Goal: Task Accomplishment & Management: Manage account settings

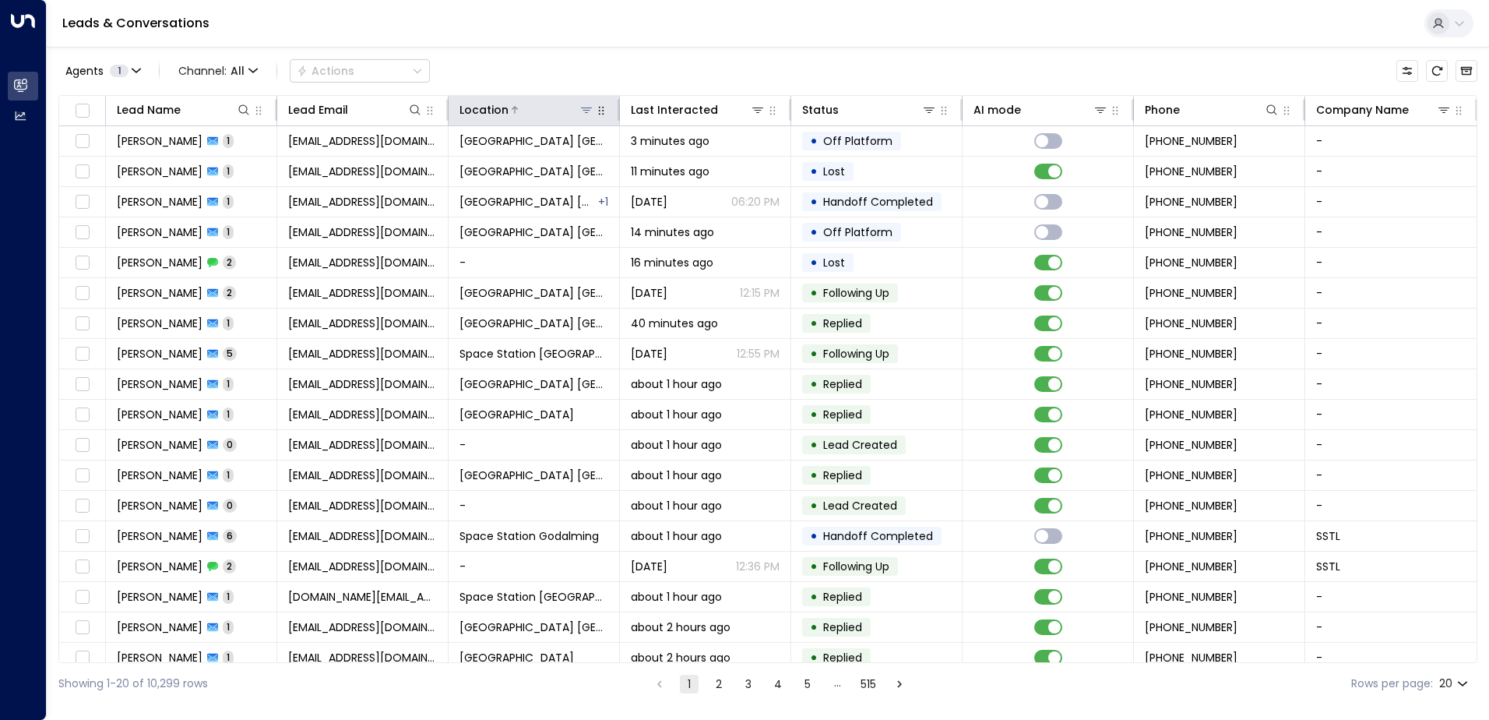
click at [586, 104] on icon at bounding box center [586, 110] width 12 height 12
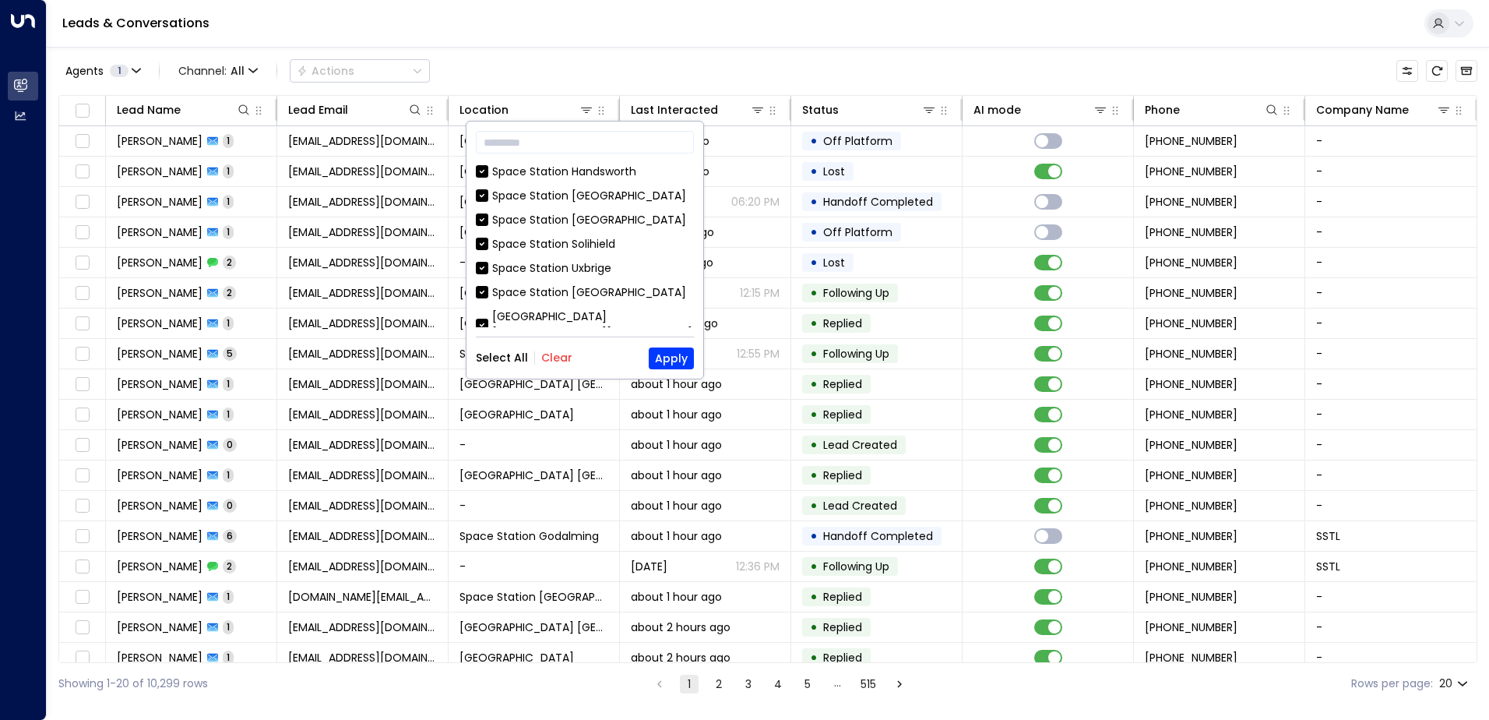
click at [565, 357] on button "Clear" at bounding box center [556, 357] width 31 height 12
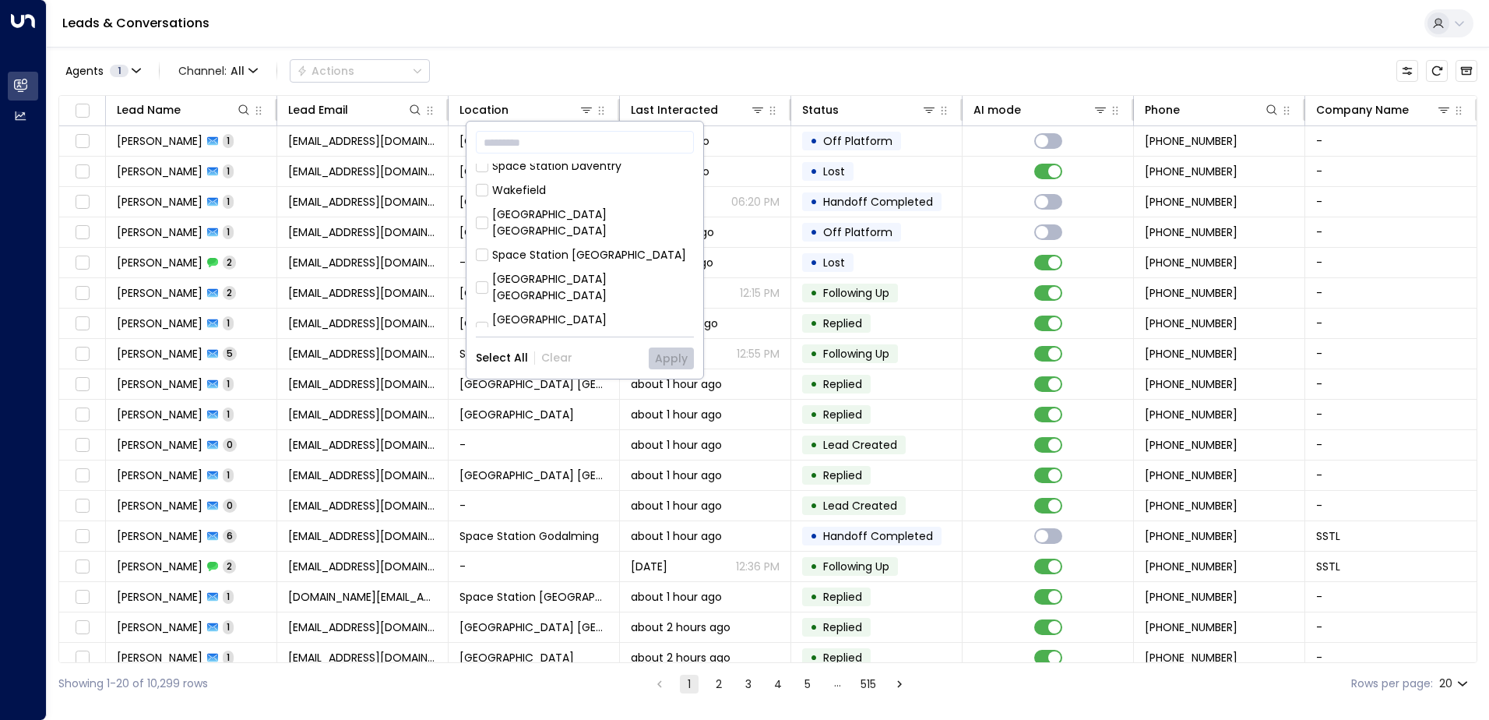
scroll to position [467, 0]
click at [541, 269] on div "Space Station [GEOGRAPHIC_DATA]" at bounding box center [589, 277] width 194 height 16
click at [665, 357] on button "Apply" at bounding box center [671, 358] width 45 height 22
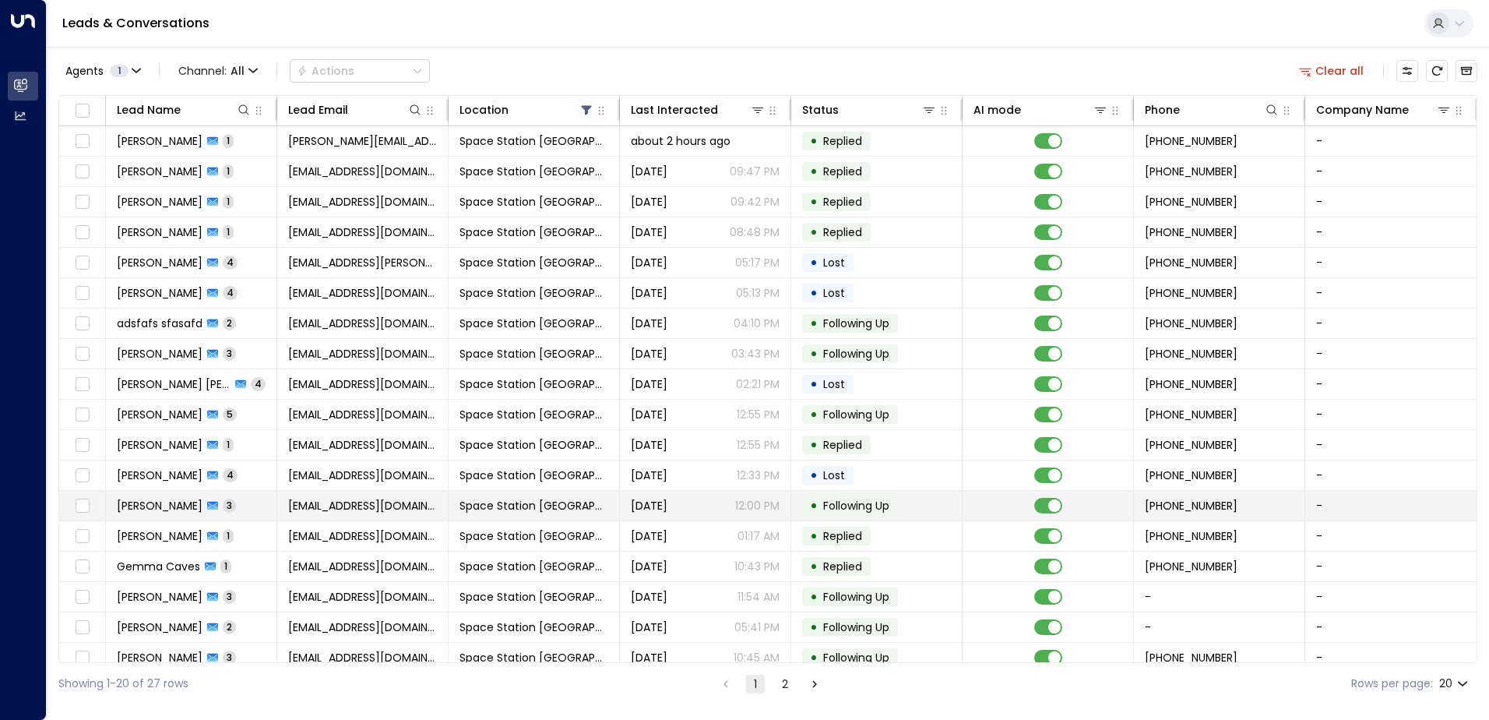
scroll to position [76, 0]
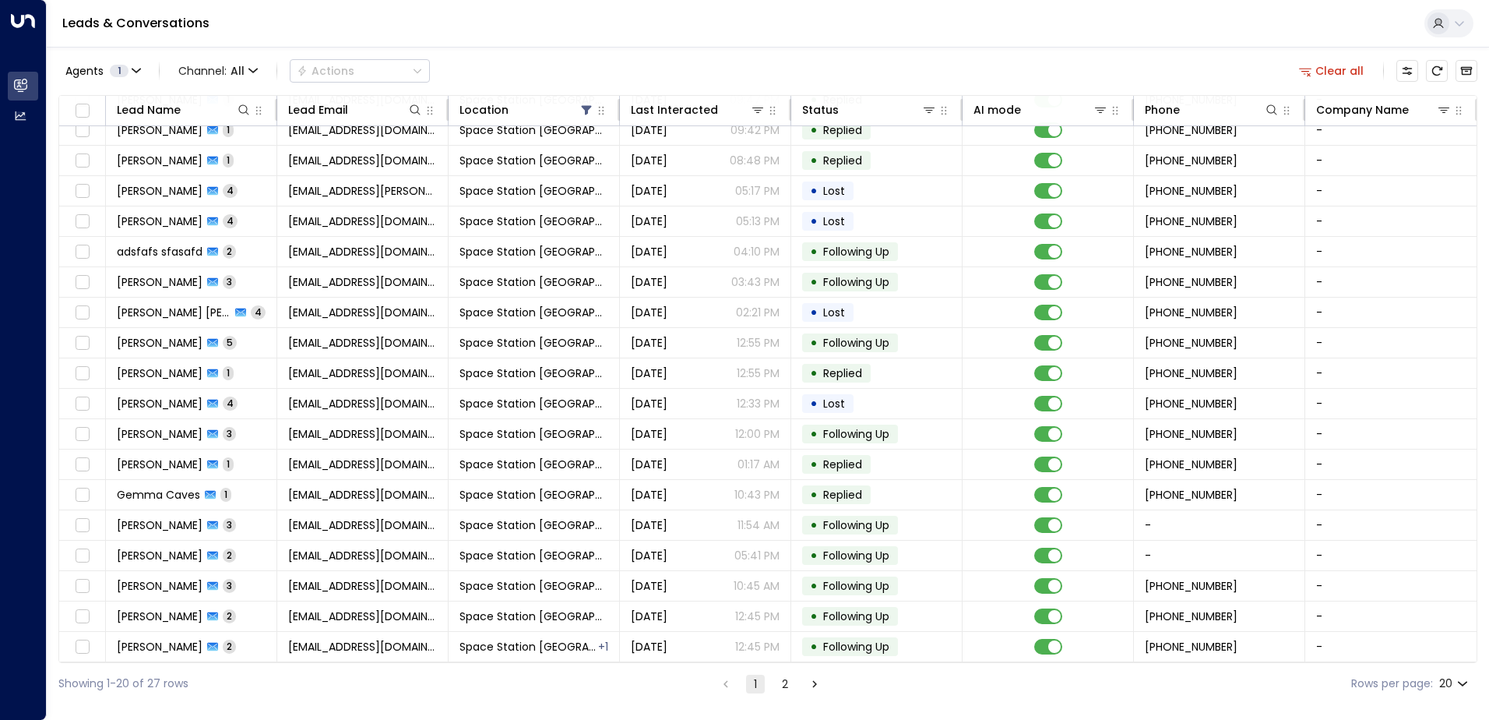
click at [783, 694] on div "Showing 1-20 of 27 rows 1 2 Rows per page: 20 **" at bounding box center [767, 683] width 1419 height 41
click at [783, 681] on button "2" at bounding box center [785, 683] width 19 height 19
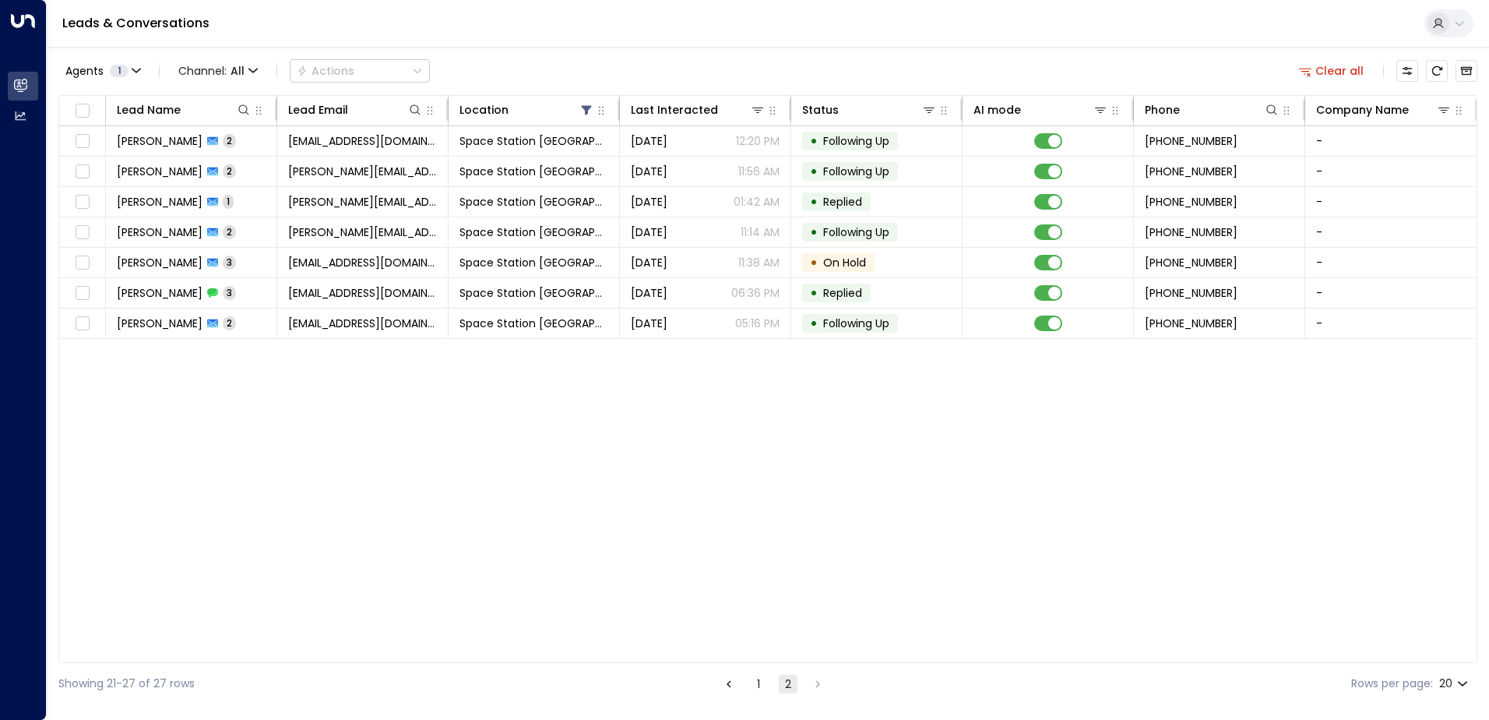
click at [757, 682] on button "1" at bounding box center [758, 683] width 19 height 19
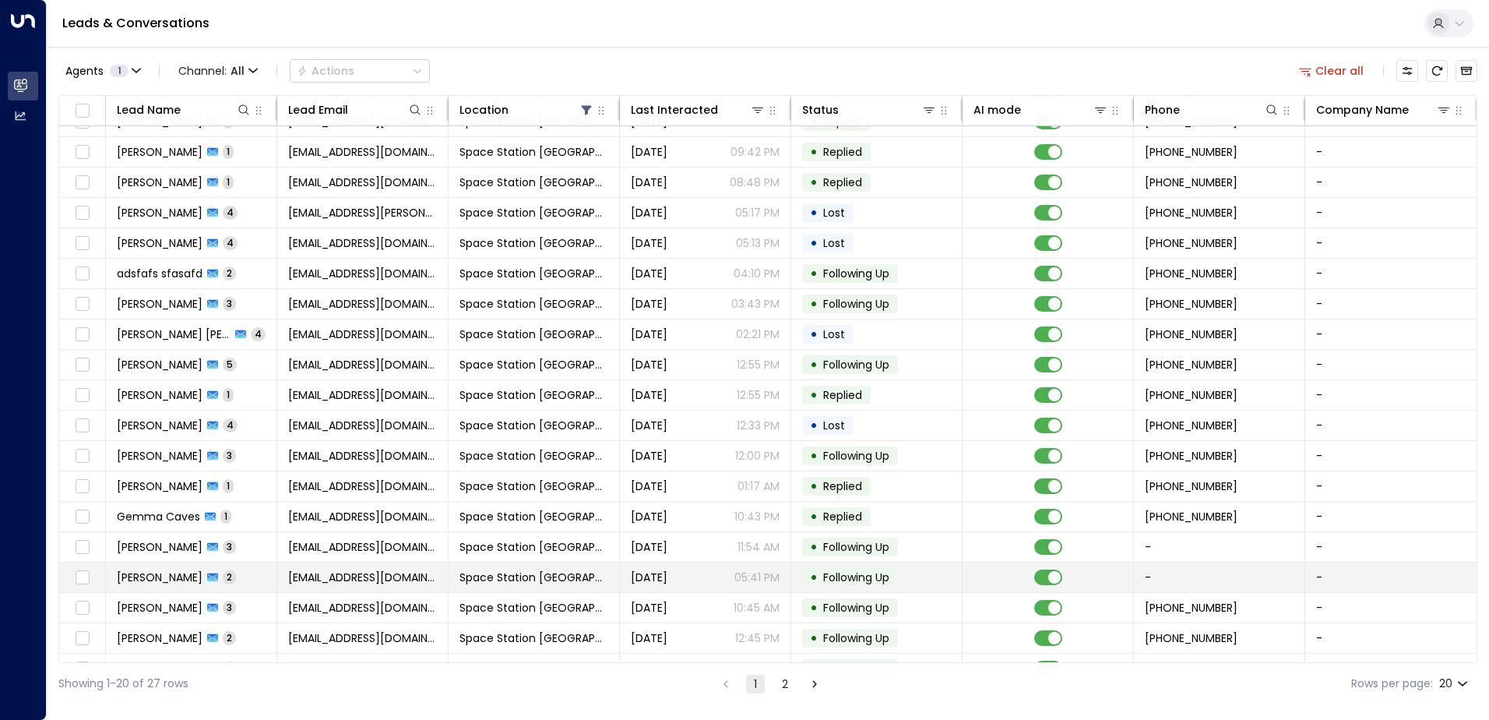
scroll to position [76, 0]
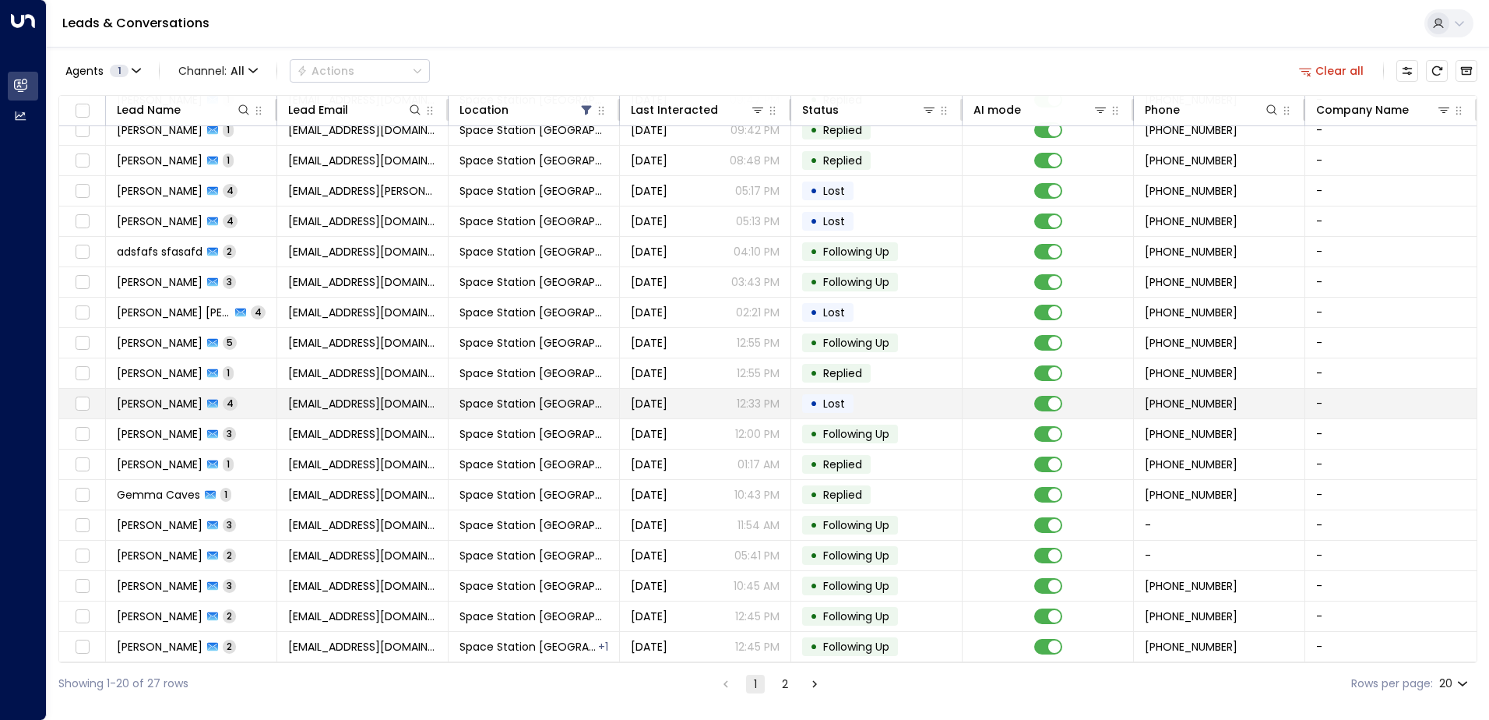
click at [598, 400] on td "Space Station [GEOGRAPHIC_DATA]" at bounding box center [534, 404] width 171 height 30
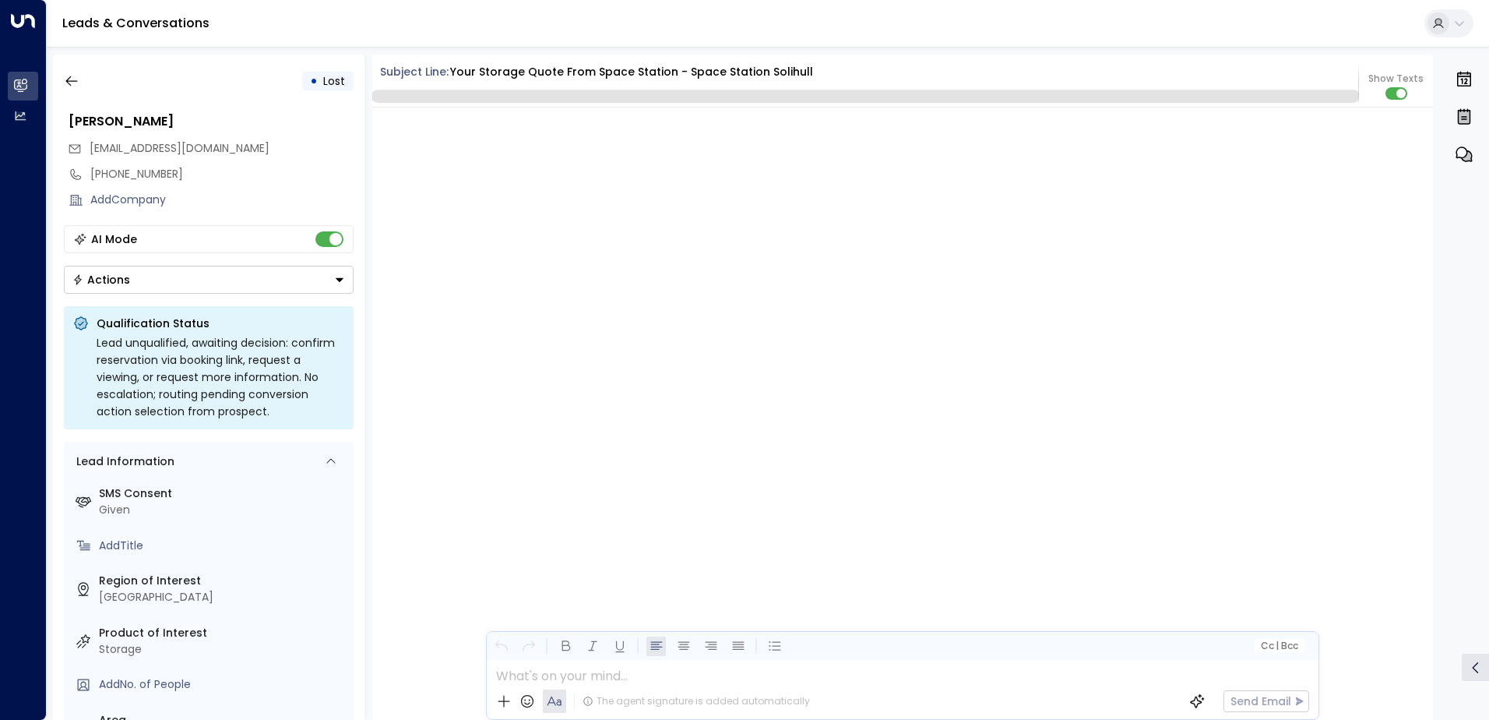
scroll to position [3258, 0]
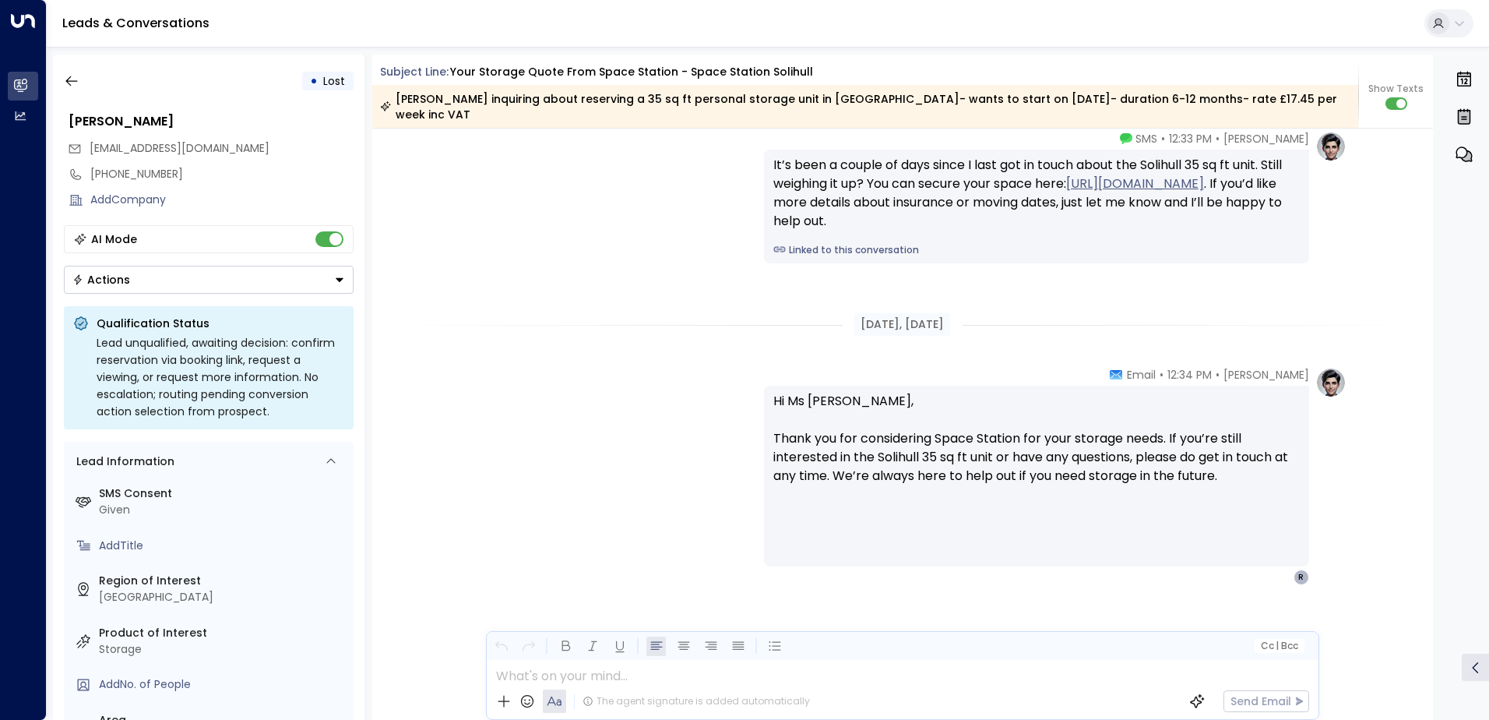
click at [299, 245] on div "AI Mode" at bounding box center [209, 239] width 290 height 28
click at [308, 244] on div "AI Mode" at bounding box center [209, 239] width 290 height 28
click at [311, 244] on div "AI Mode" at bounding box center [209, 239] width 290 height 28
click at [306, 285] on button "Actions" at bounding box center [209, 280] width 290 height 28
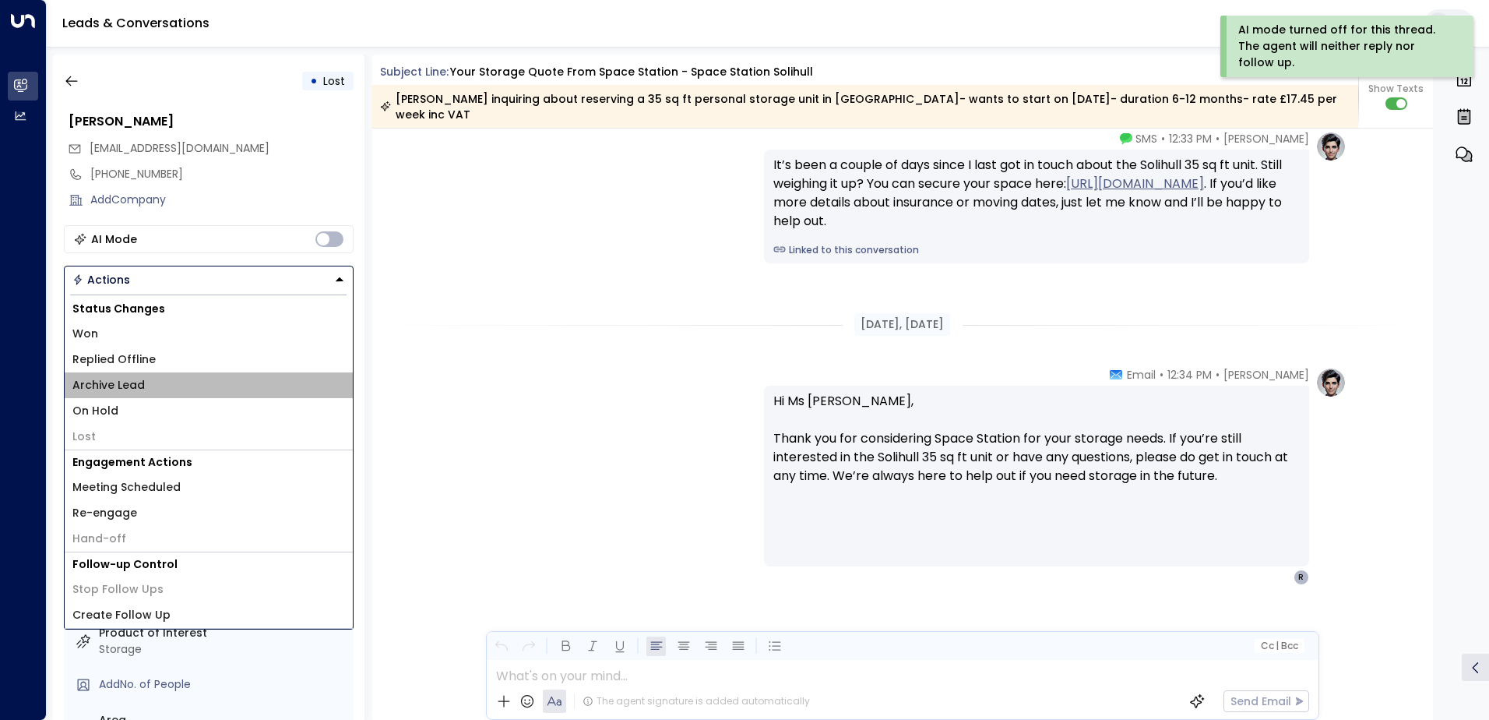
click at [175, 379] on li "Archive Lead" at bounding box center [209, 385] width 288 height 26
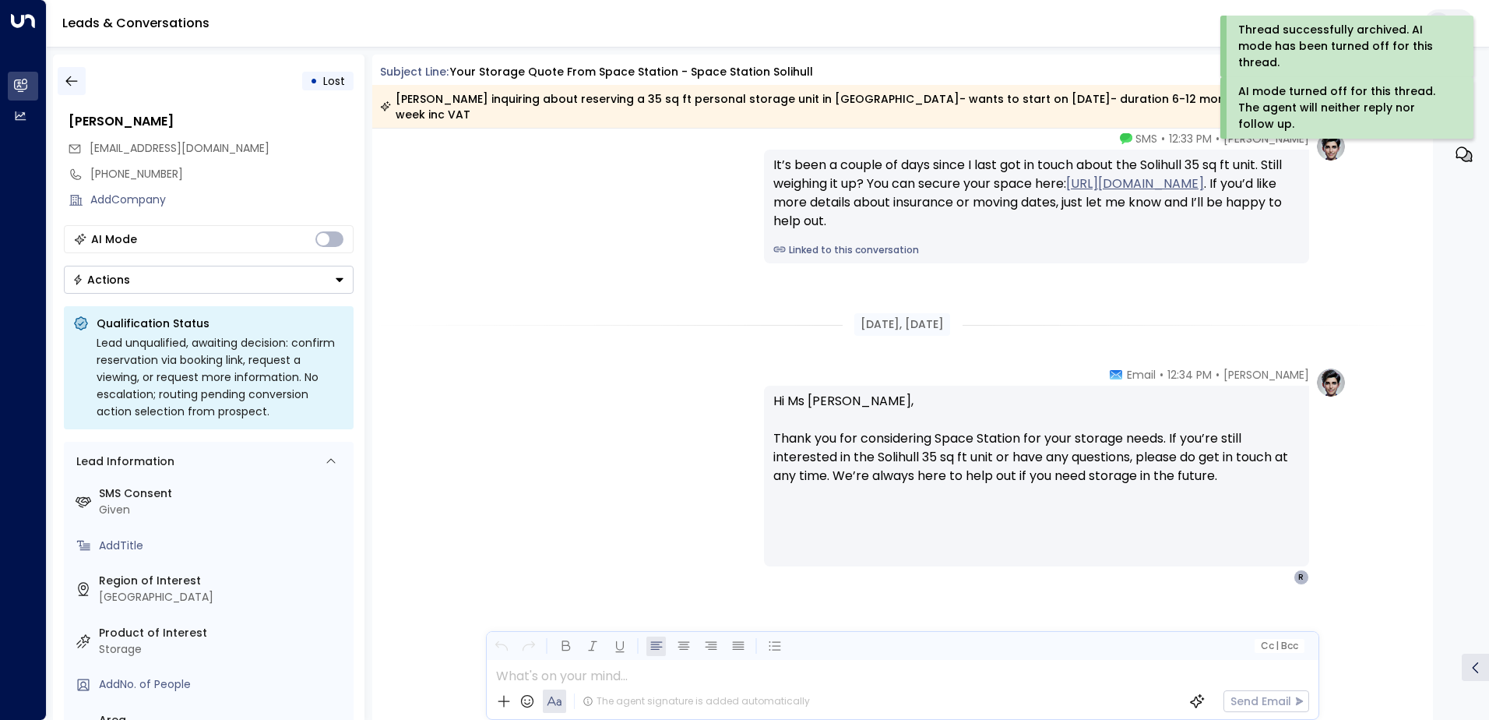
click at [79, 83] on button "button" at bounding box center [72, 81] width 28 height 28
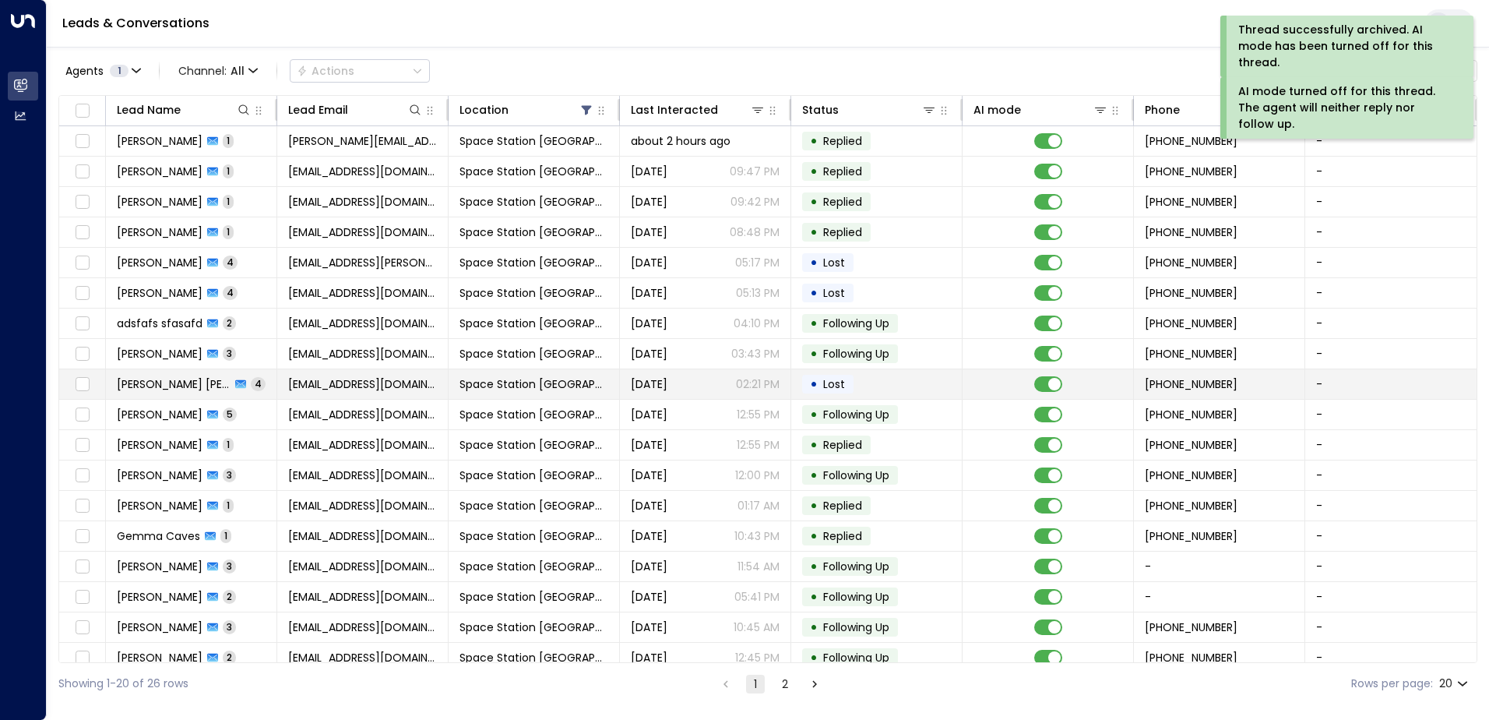
click at [484, 385] on span "Space Station [GEOGRAPHIC_DATA]" at bounding box center [534, 384] width 149 height 16
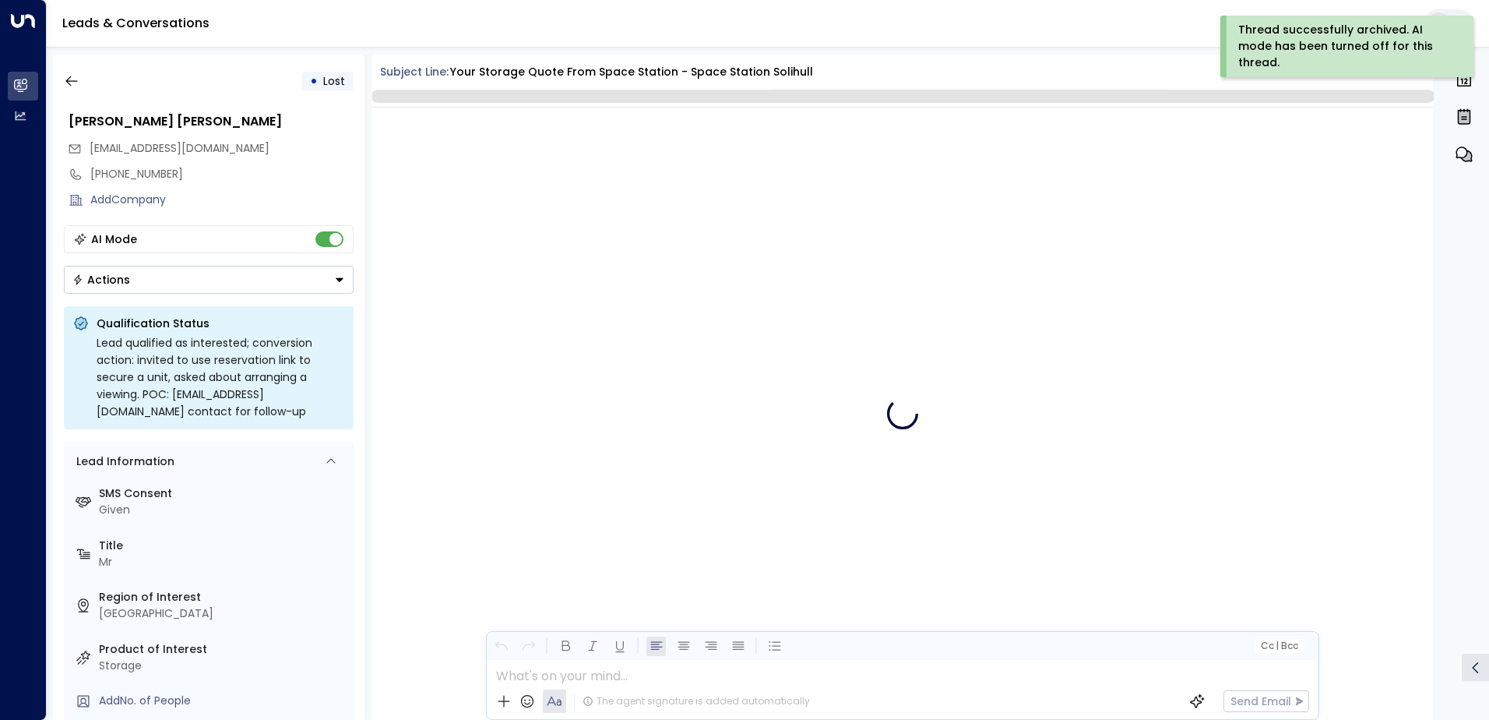
scroll to position [3373, 0]
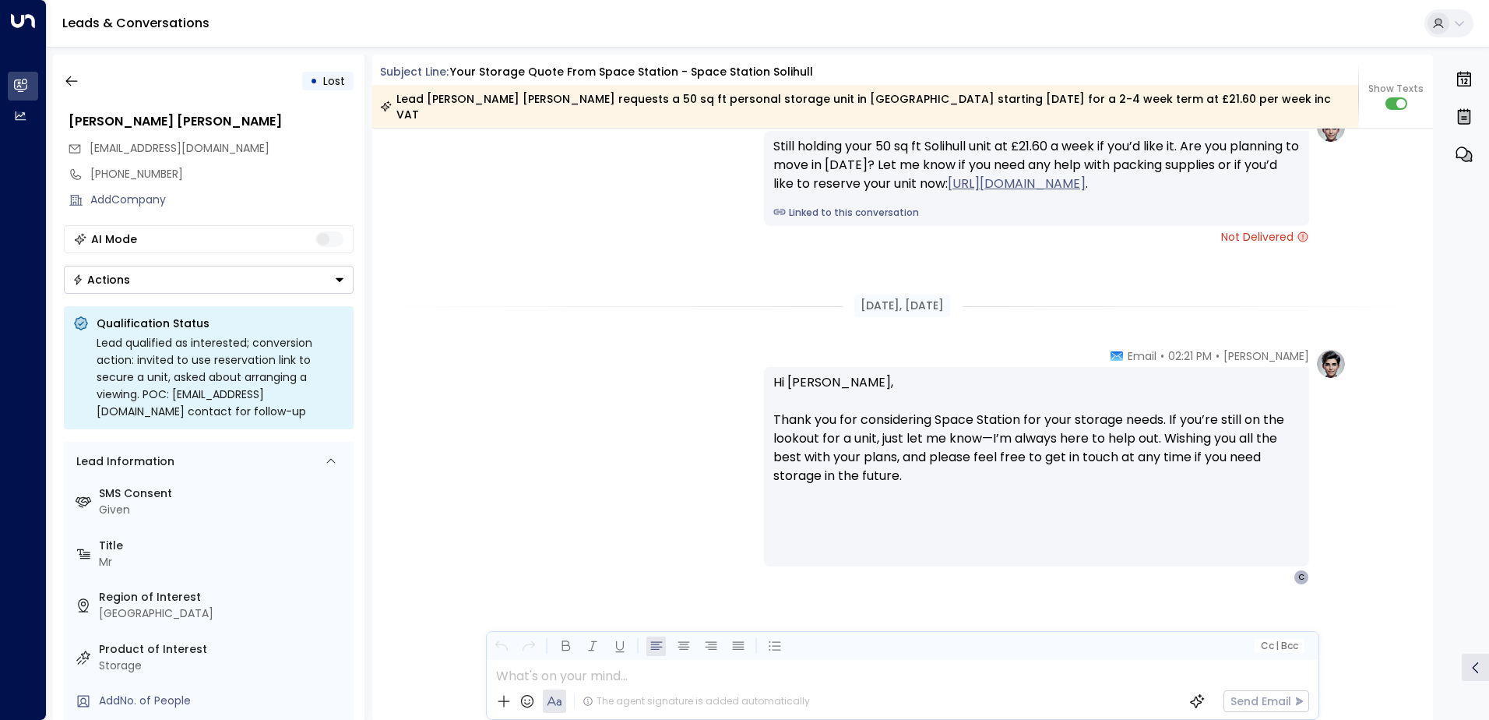
click at [309, 272] on button "Actions" at bounding box center [209, 280] width 290 height 28
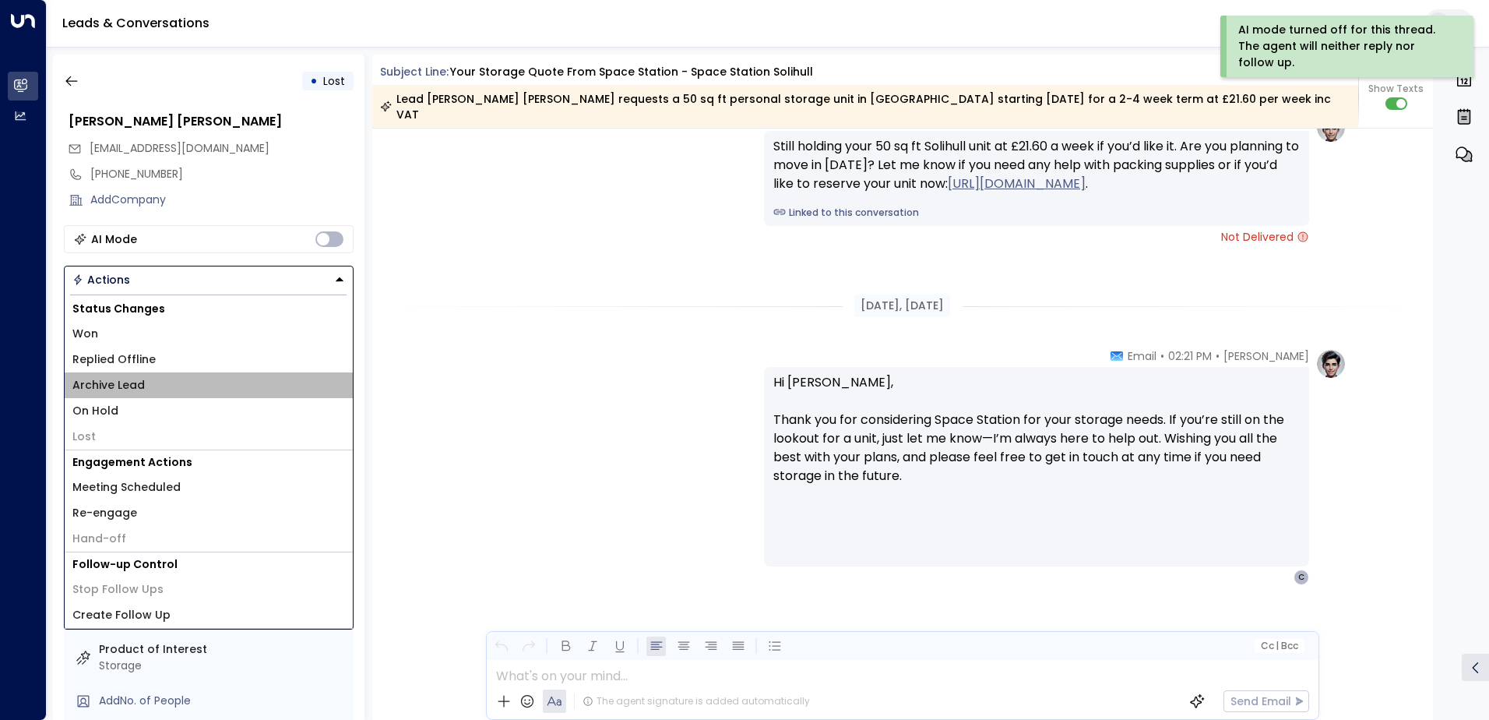
click at [203, 375] on li "Archive Lead" at bounding box center [209, 385] width 288 height 26
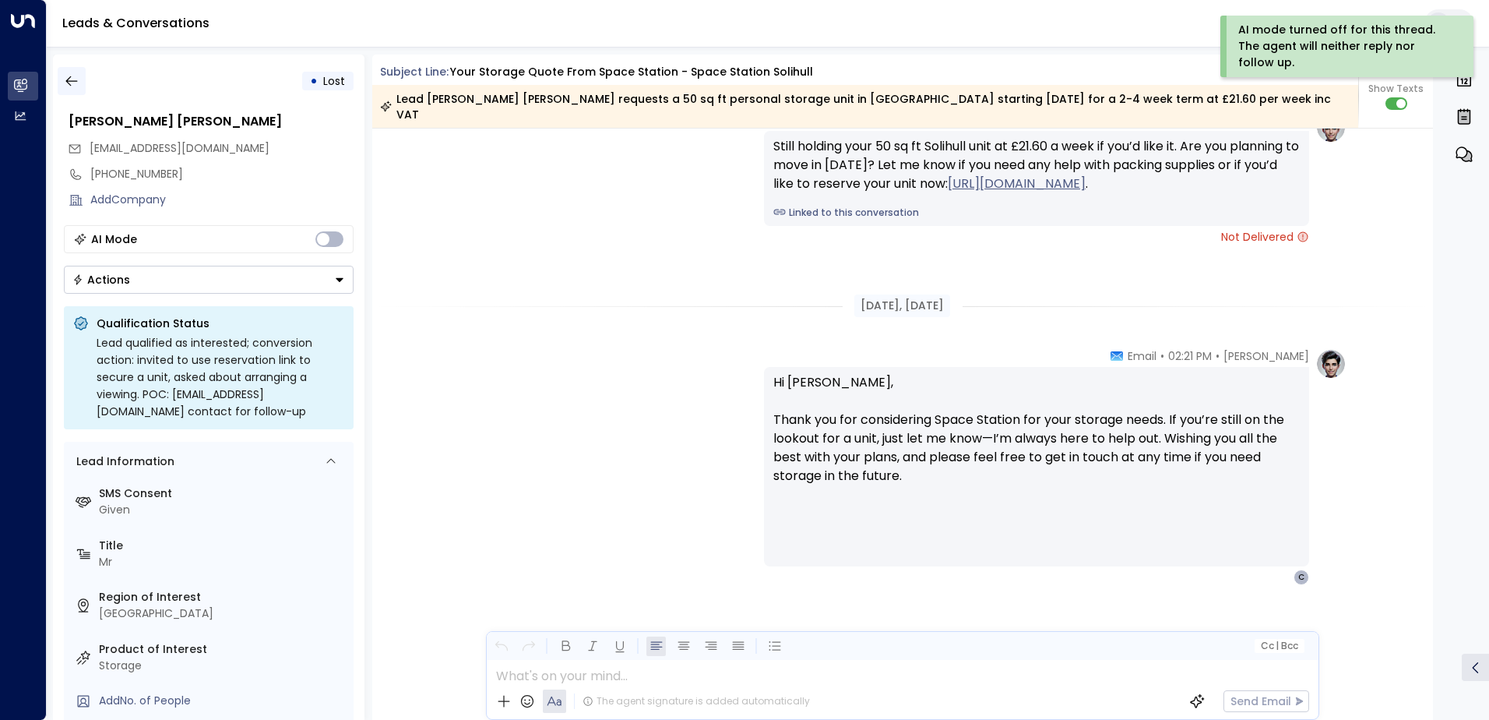
click at [72, 81] on icon "button" at bounding box center [71, 81] width 12 height 10
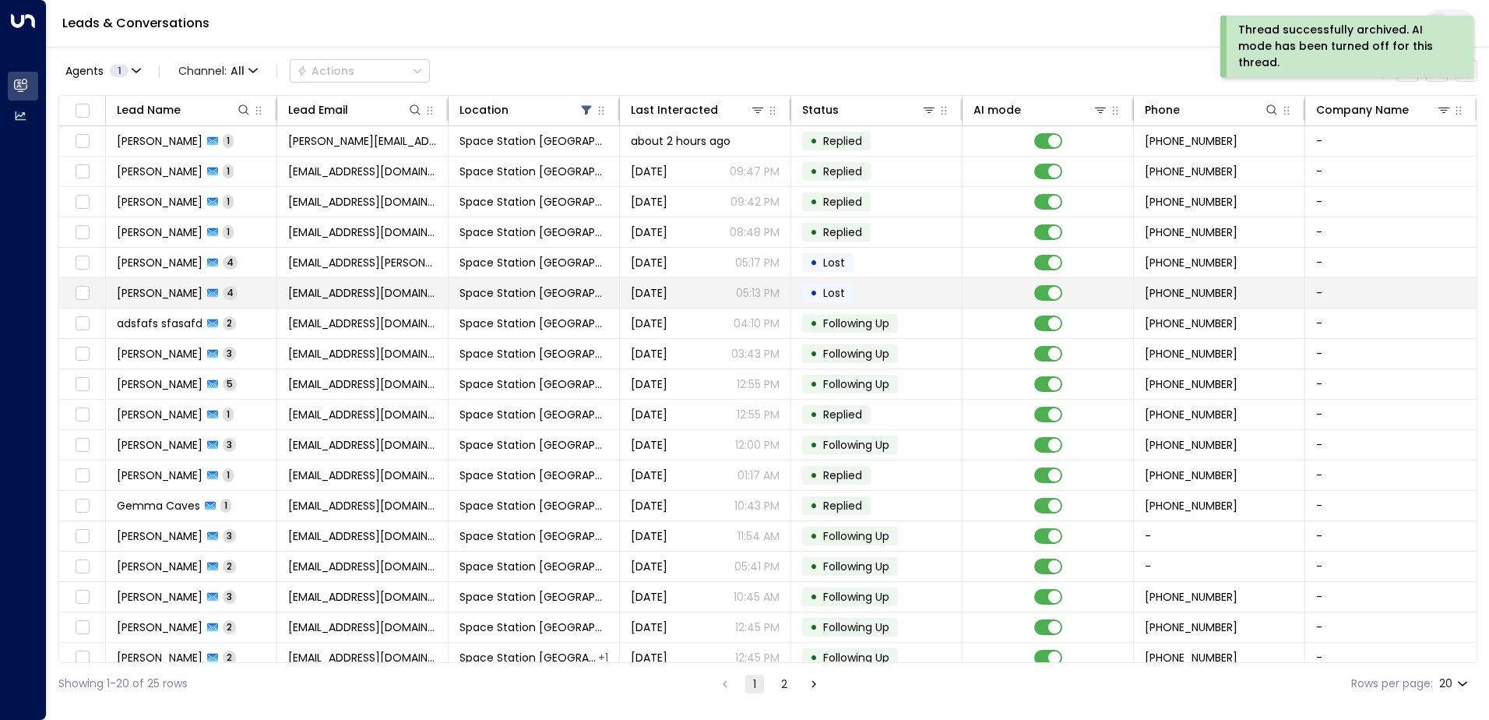
click at [368, 280] on td "[EMAIL_ADDRESS][DOMAIN_NAME]" at bounding box center [362, 293] width 171 height 30
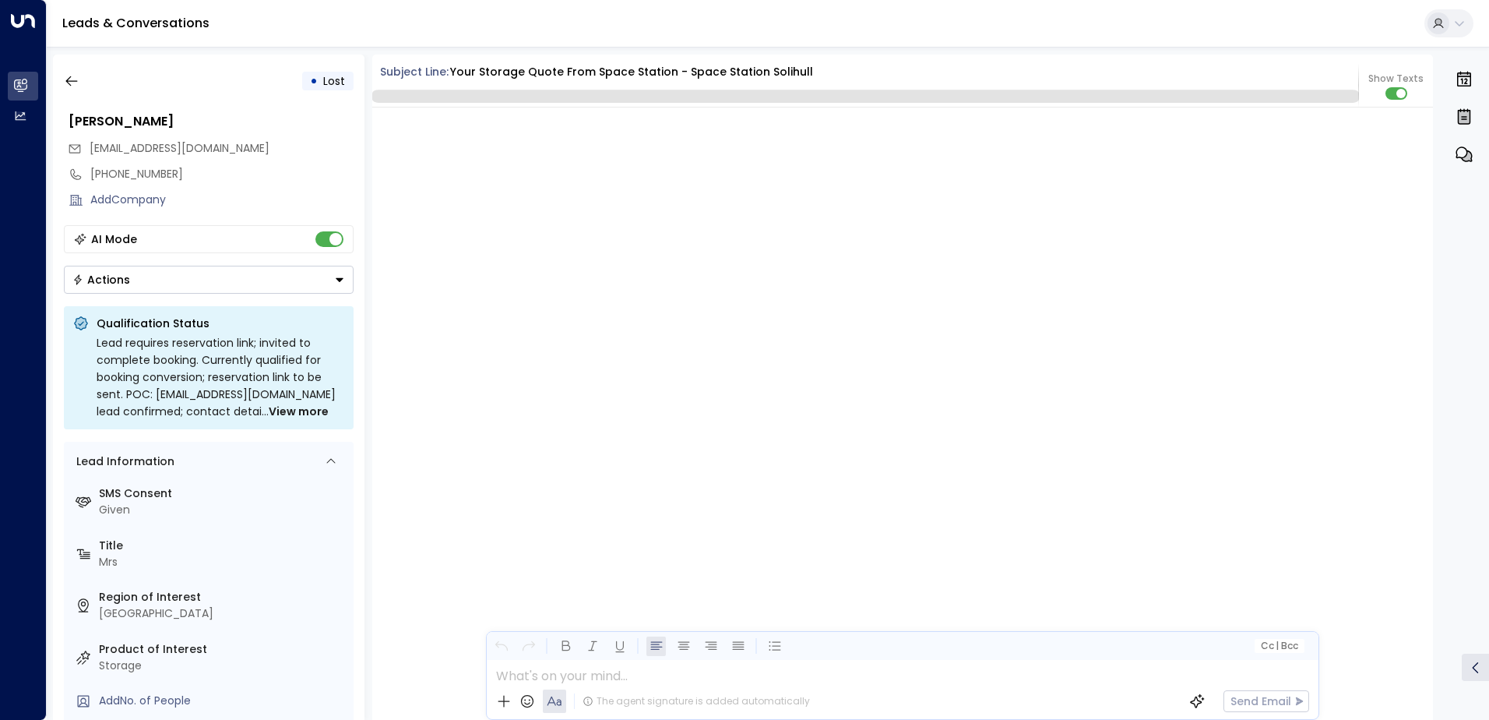
scroll to position [3333, 0]
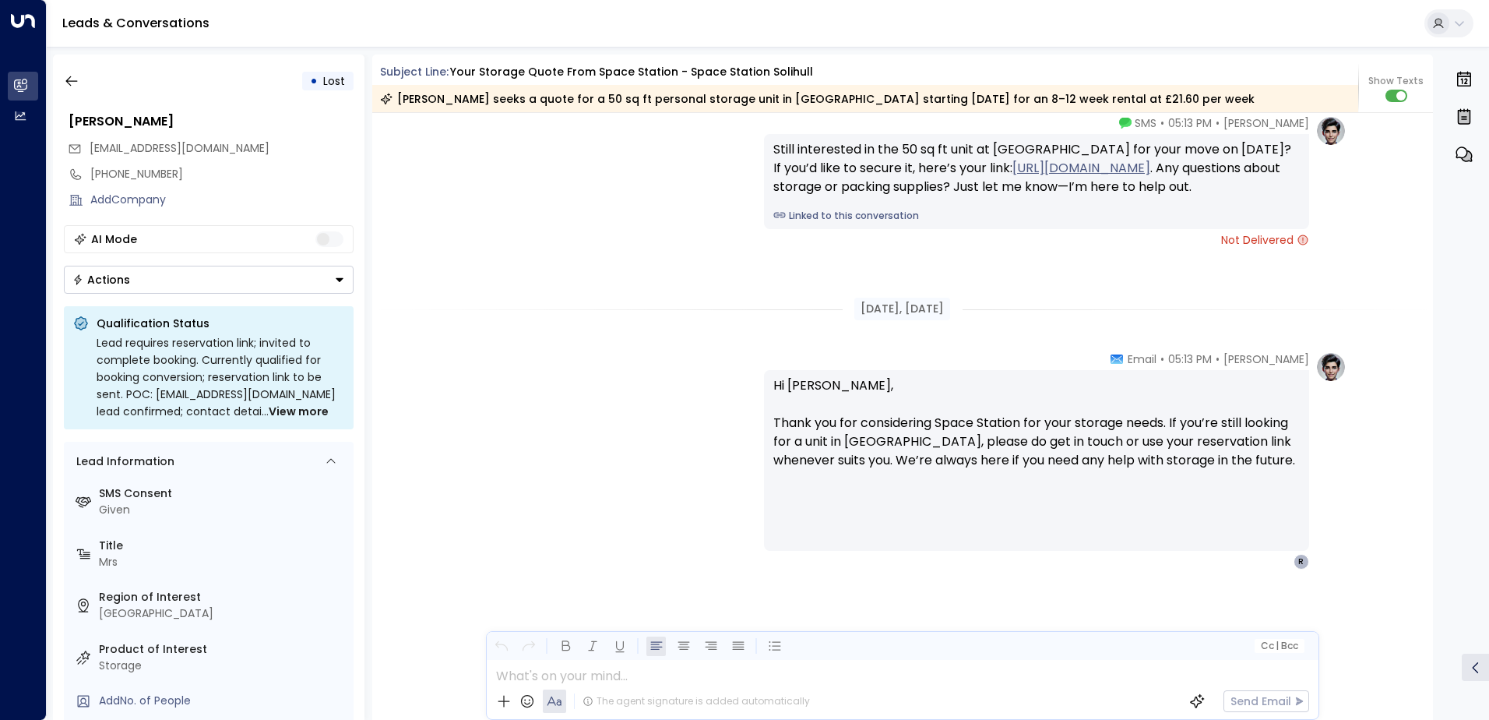
click at [324, 280] on button "Actions" at bounding box center [209, 280] width 290 height 28
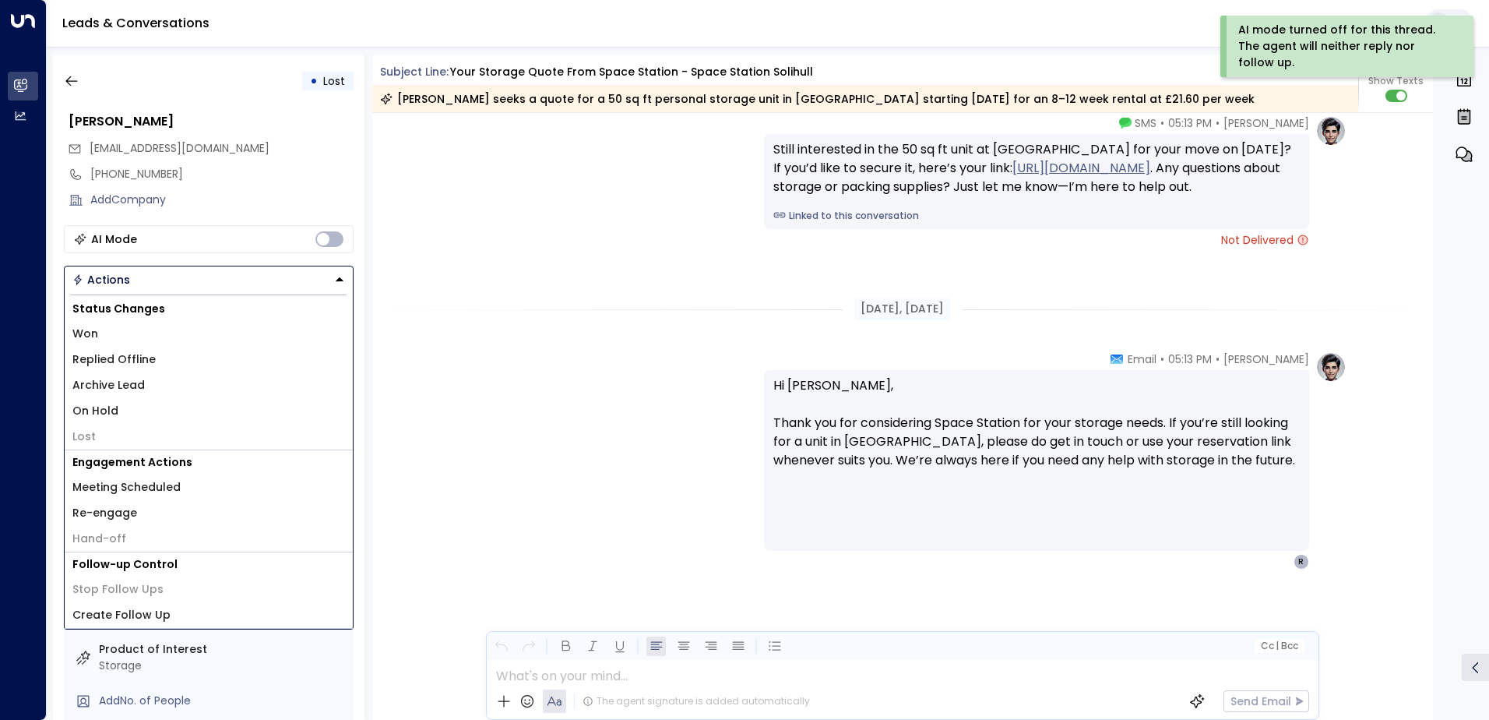
click at [222, 389] on li "Archive Lead" at bounding box center [209, 385] width 288 height 26
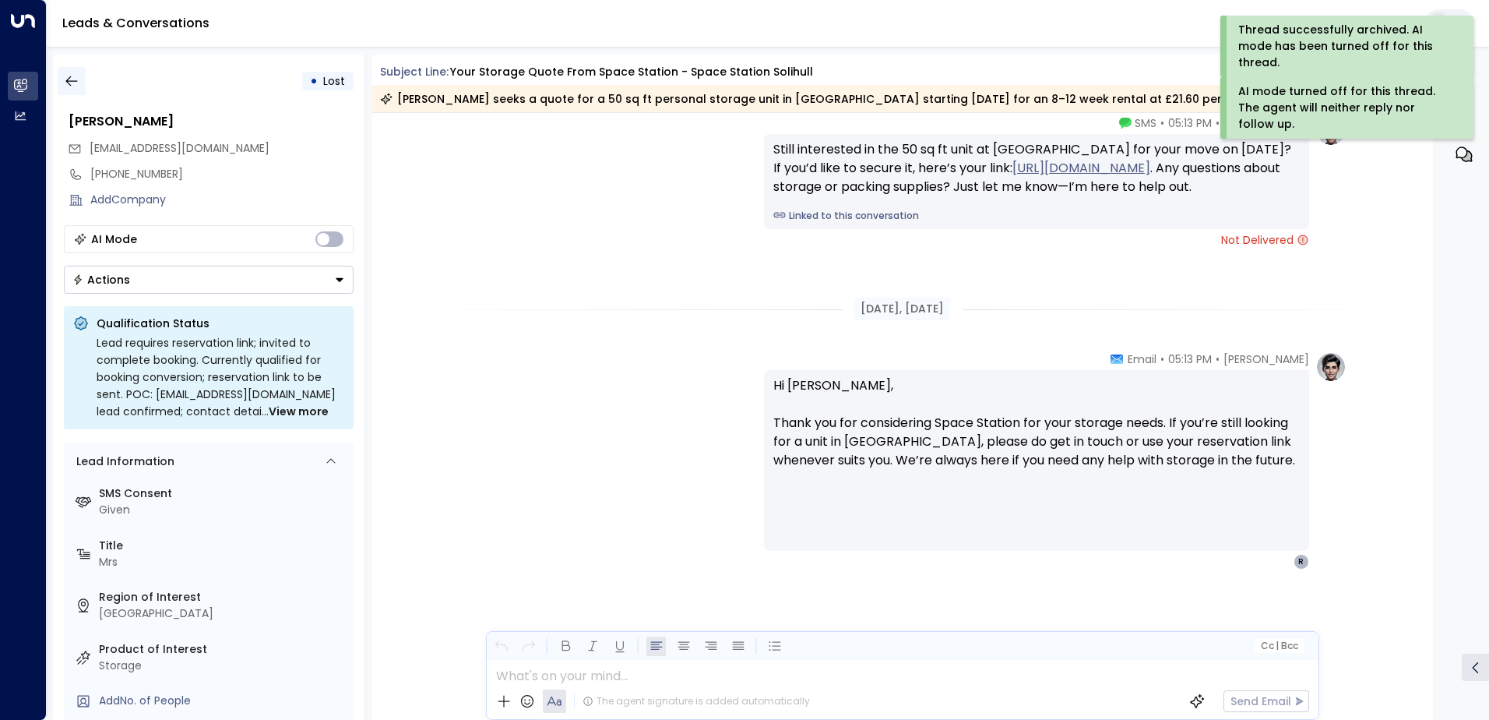
click at [69, 78] on icon "button" at bounding box center [71, 81] width 12 height 10
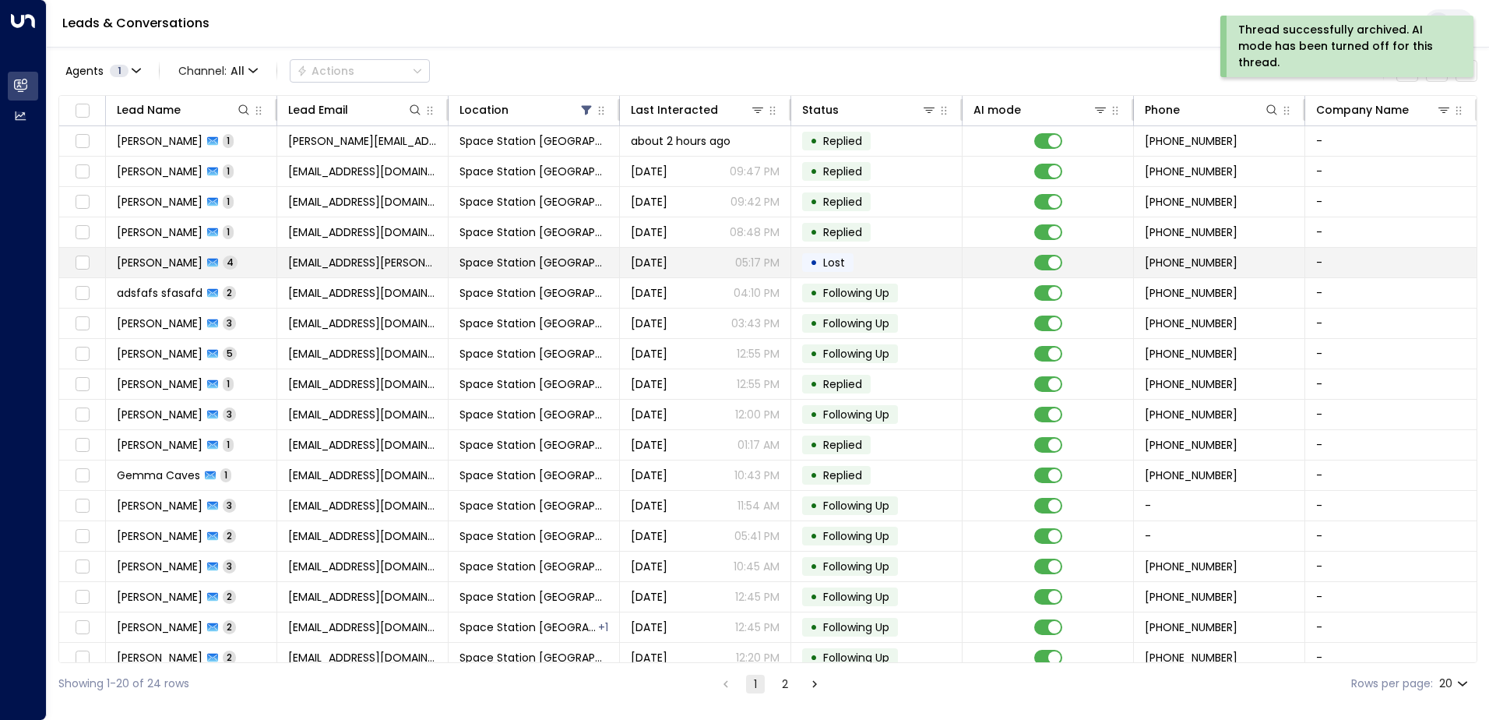
click at [565, 269] on span "Space Station [GEOGRAPHIC_DATA]" at bounding box center [534, 263] width 149 height 16
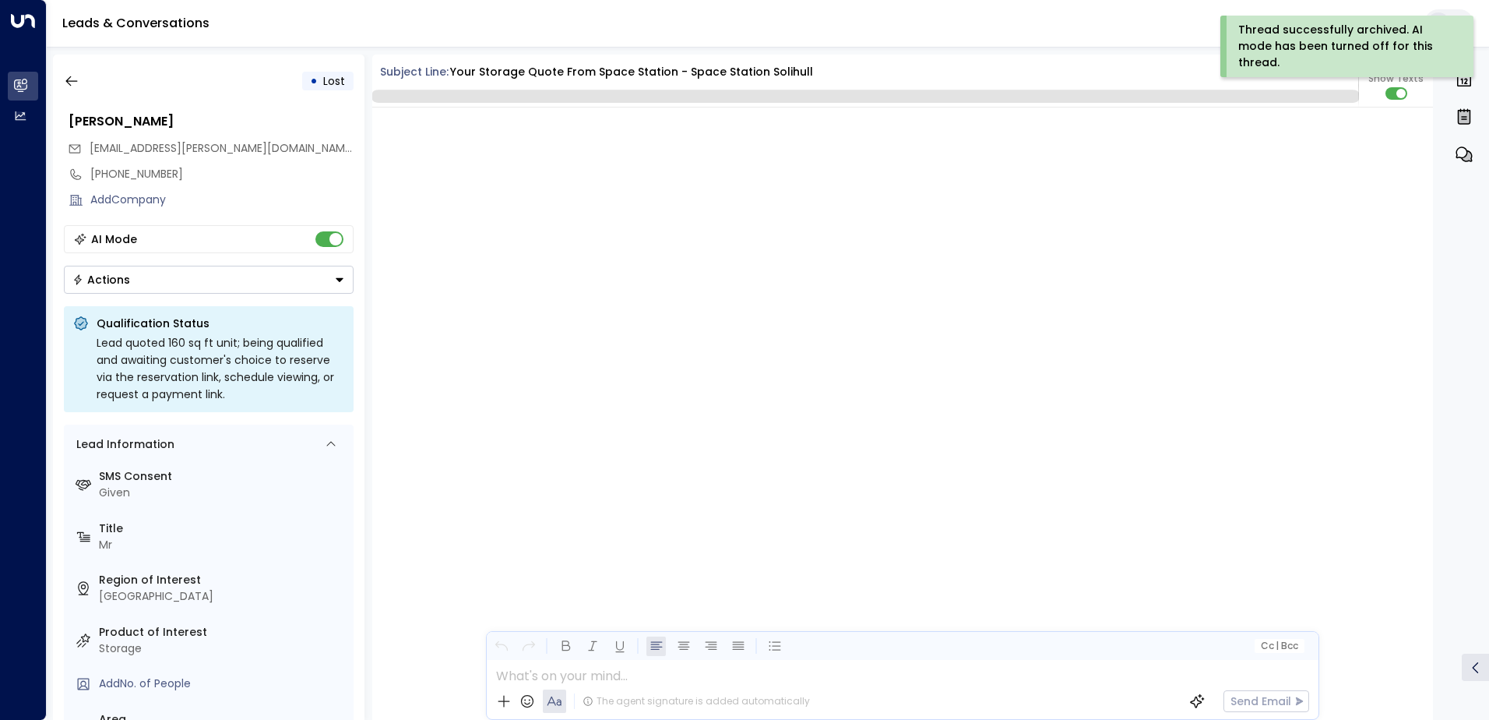
scroll to position [3202, 0]
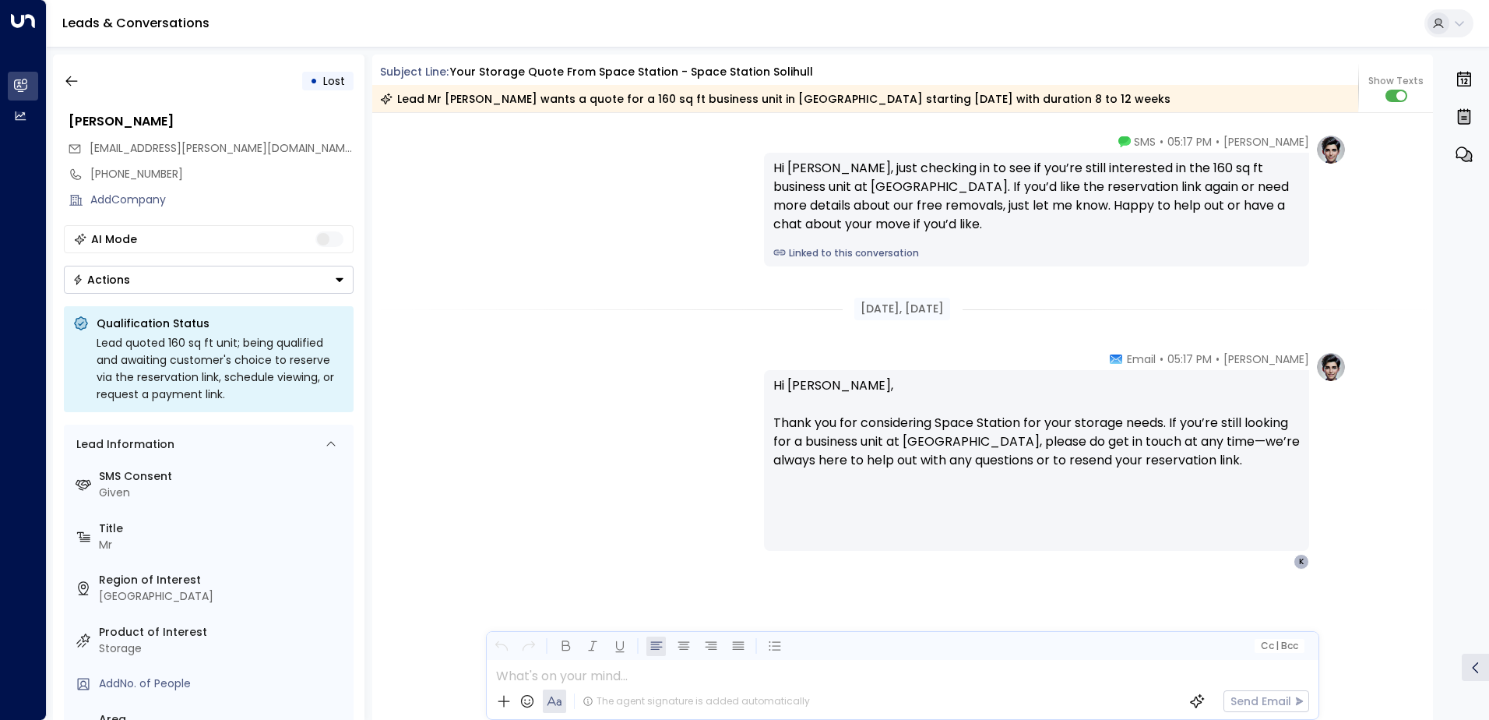
click at [319, 268] on button "Actions" at bounding box center [209, 280] width 290 height 28
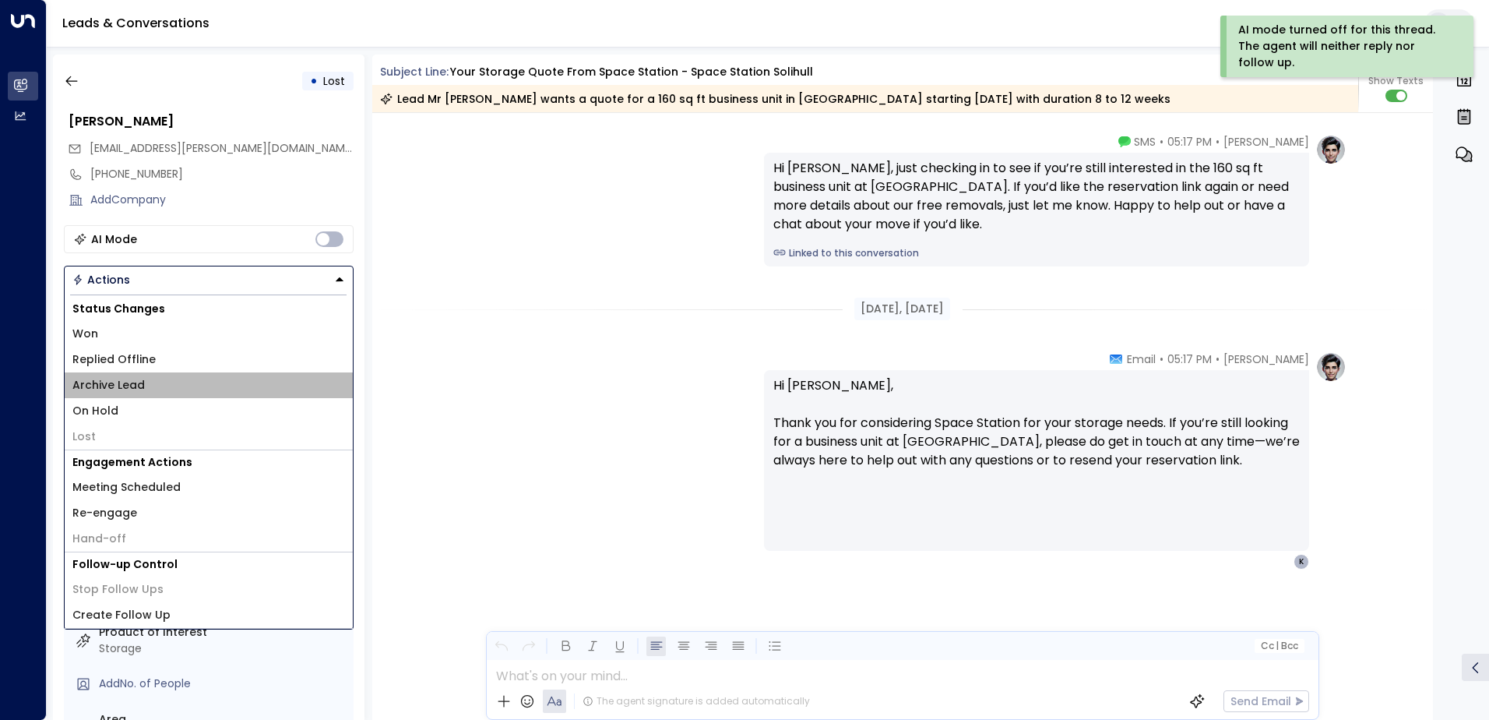
click at [130, 392] on span "Archive Lead" at bounding box center [108, 385] width 72 height 16
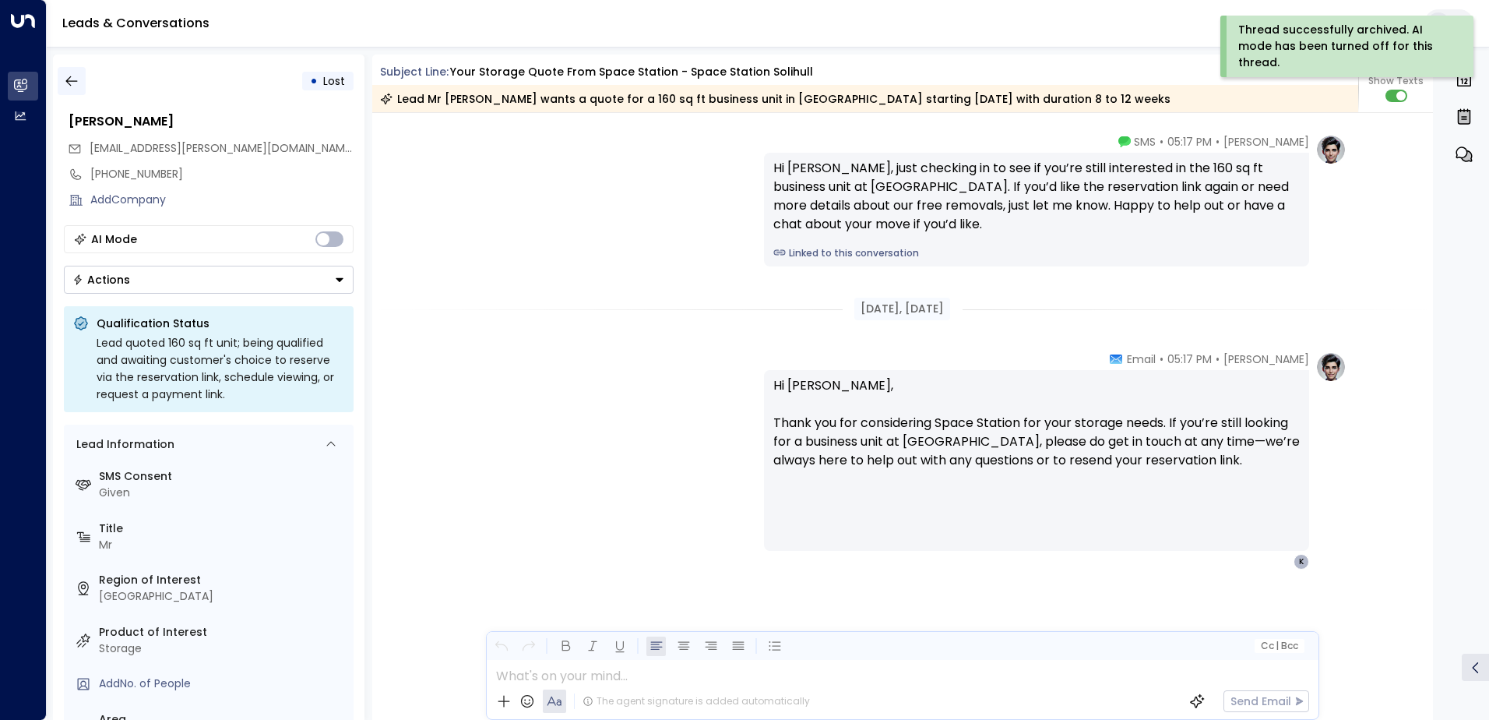
click at [77, 83] on icon "button" at bounding box center [72, 81] width 16 height 16
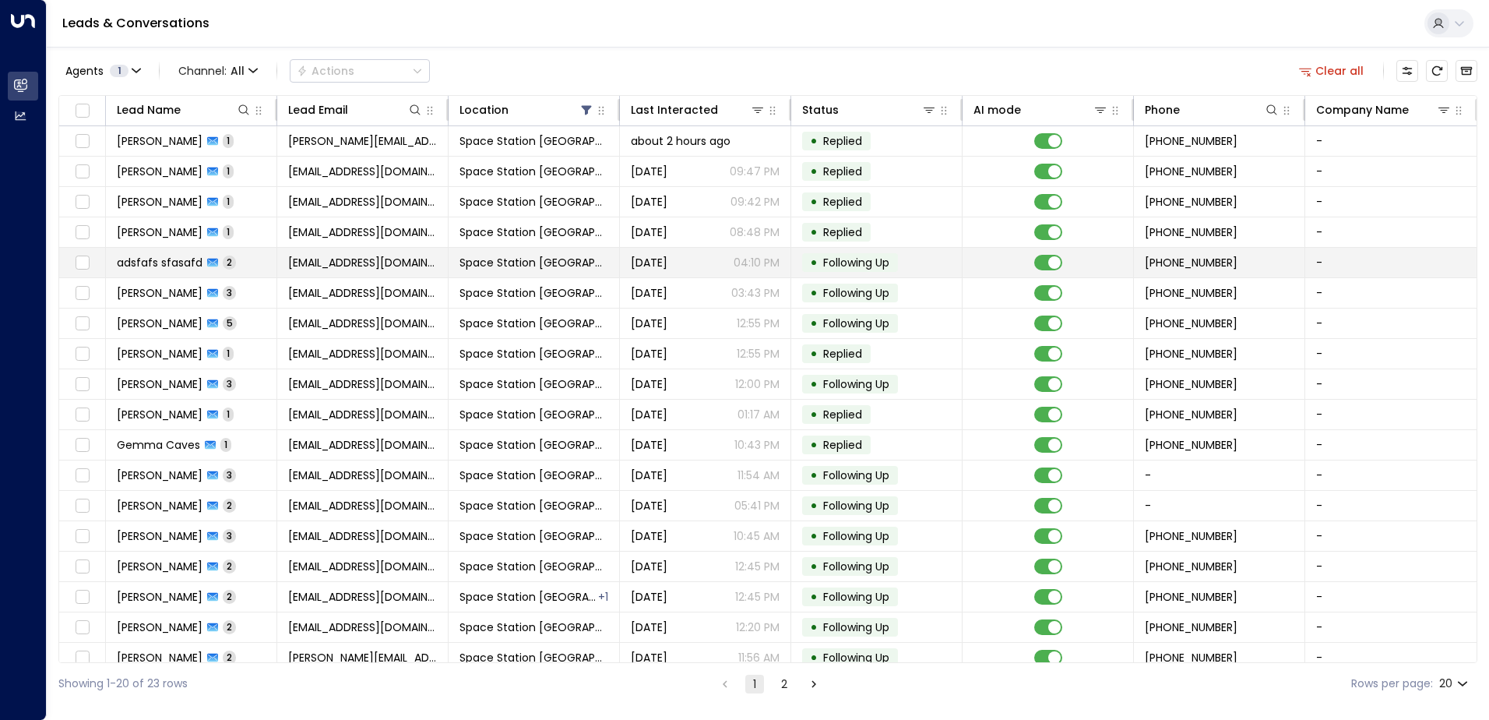
click at [297, 255] on span "[EMAIL_ADDRESS][DOMAIN_NAME]" at bounding box center [362, 263] width 149 height 16
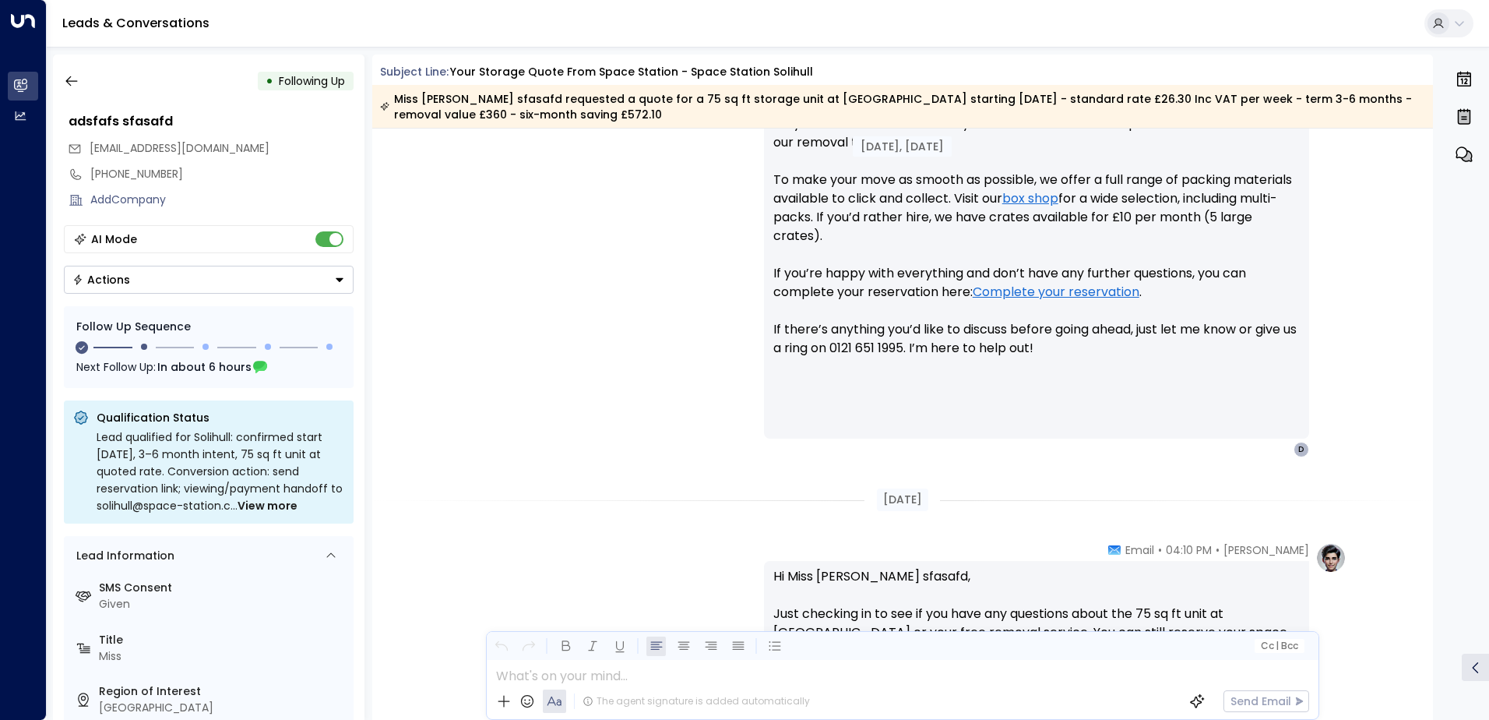
scroll to position [787, 0]
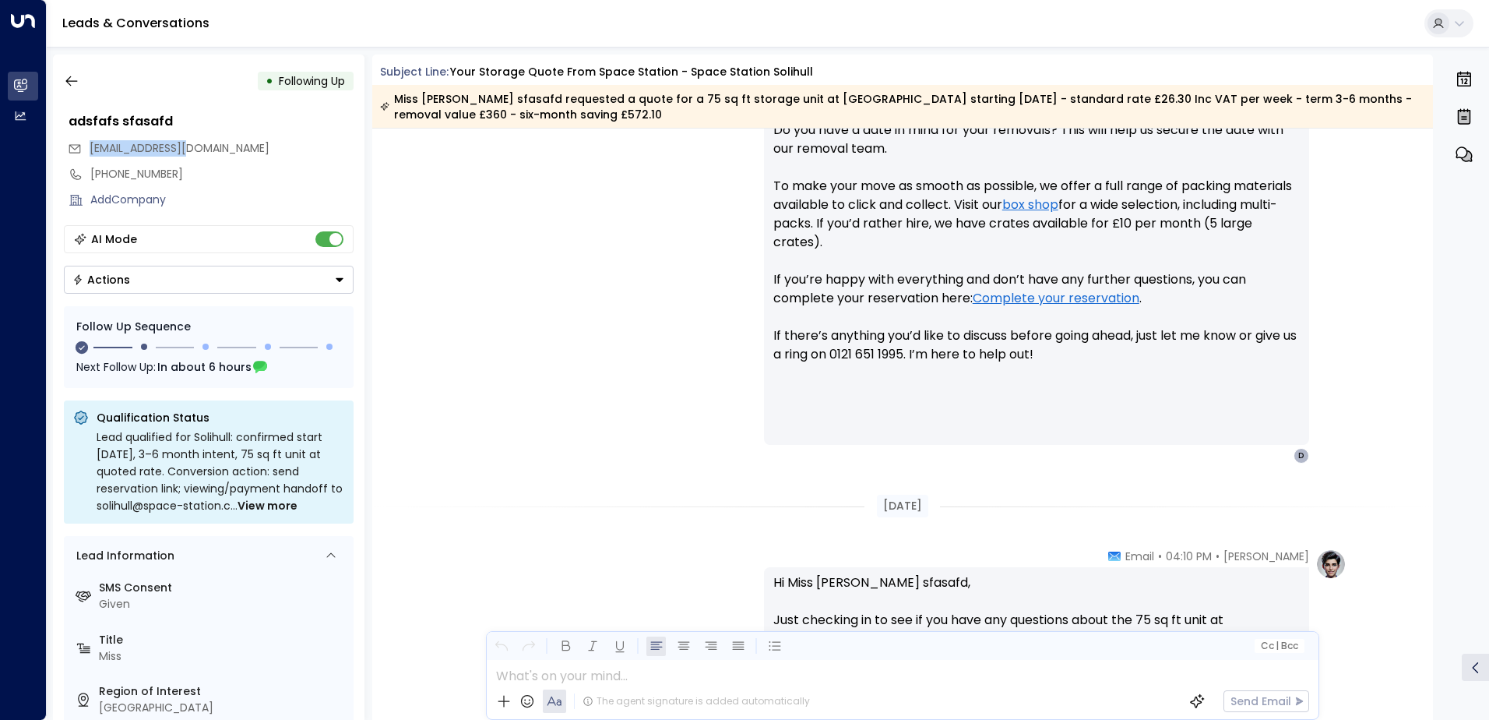
drag, startPoint x: 203, startPoint y: 150, endPoint x: 81, endPoint y: 153, distance: 122.3
click at [81, 153] on div "[EMAIL_ADDRESS][DOMAIN_NAME]" at bounding box center [211, 149] width 286 height 26
copy span "[EMAIL_ADDRESS][DOMAIN_NAME]"
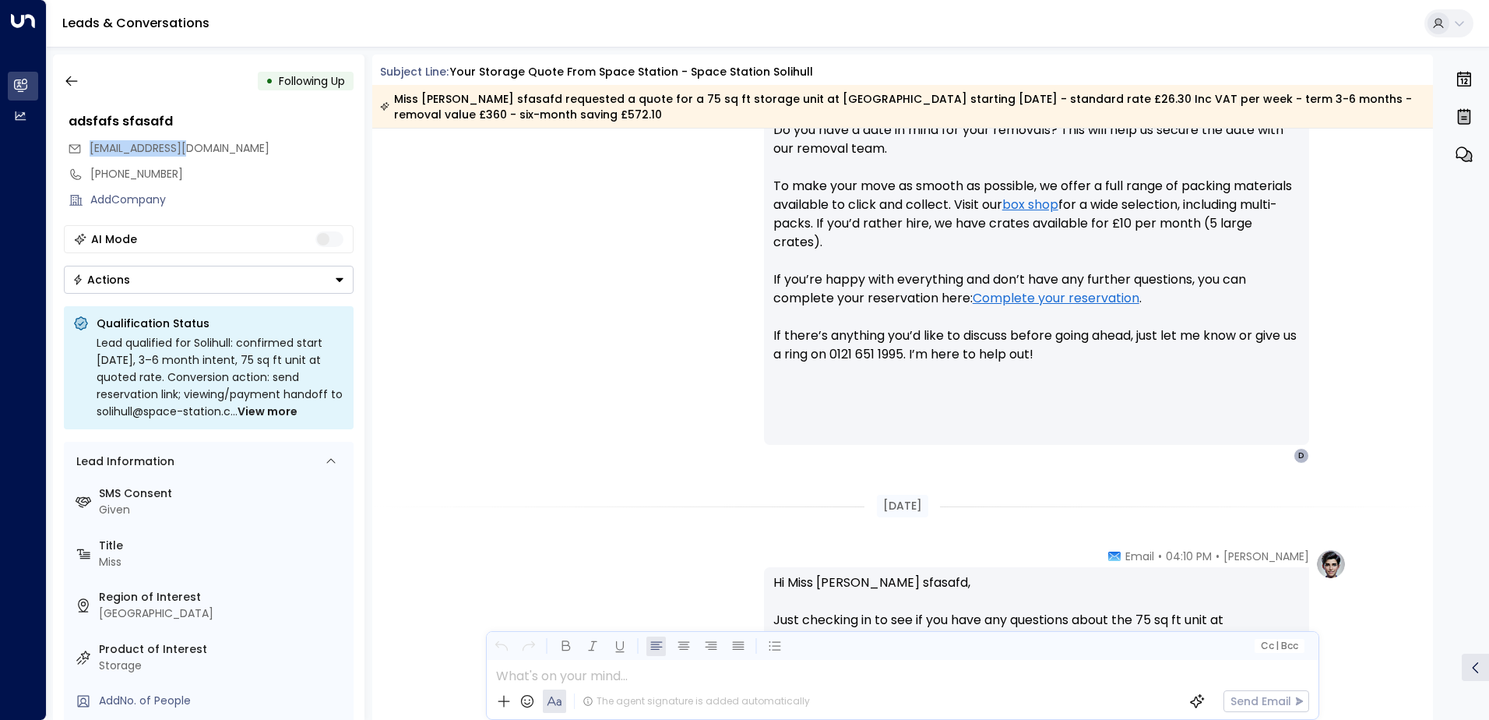
click at [324, 283] on button "Actions" at bounding box center [209, 280] width 290 height 28
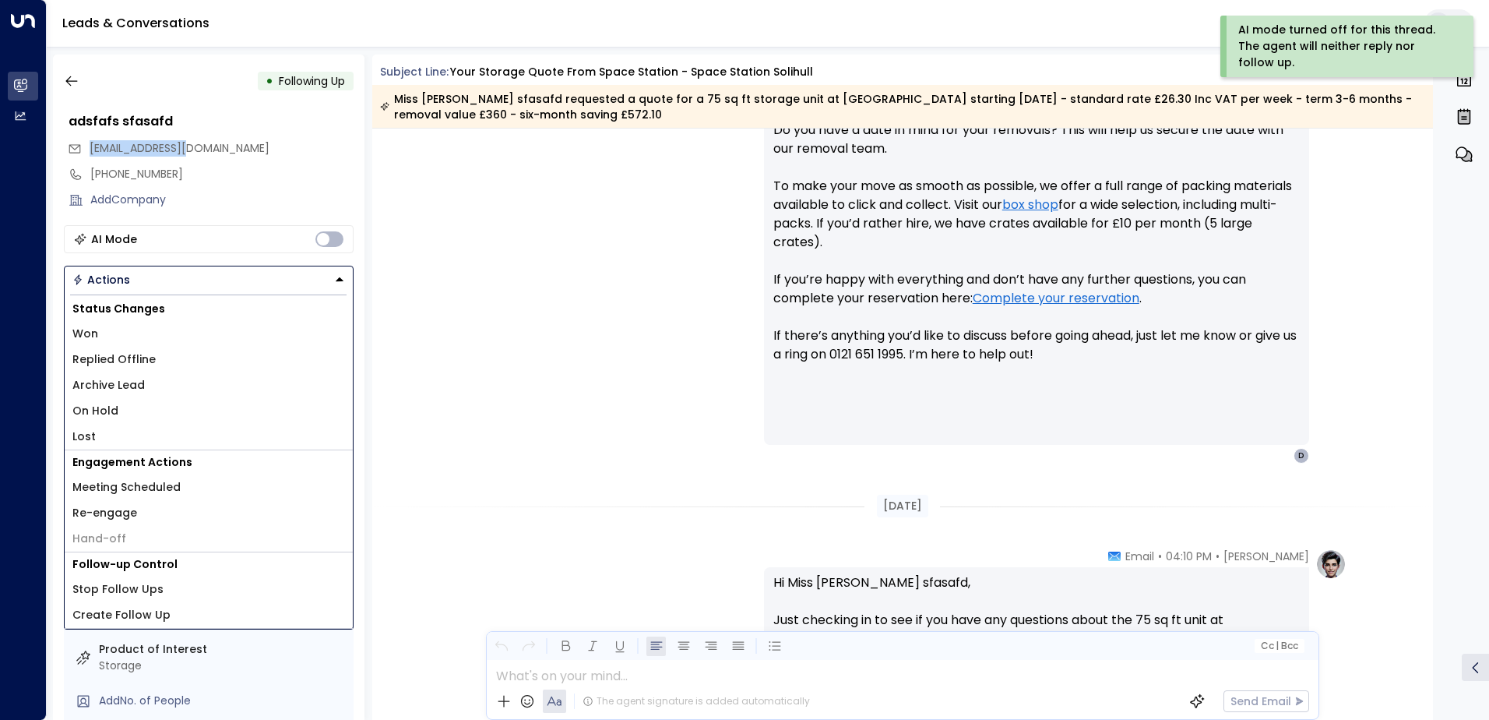
click at [167, 387] on li "Archive Lead" at bounding box center [209, 385] width 288 height 26
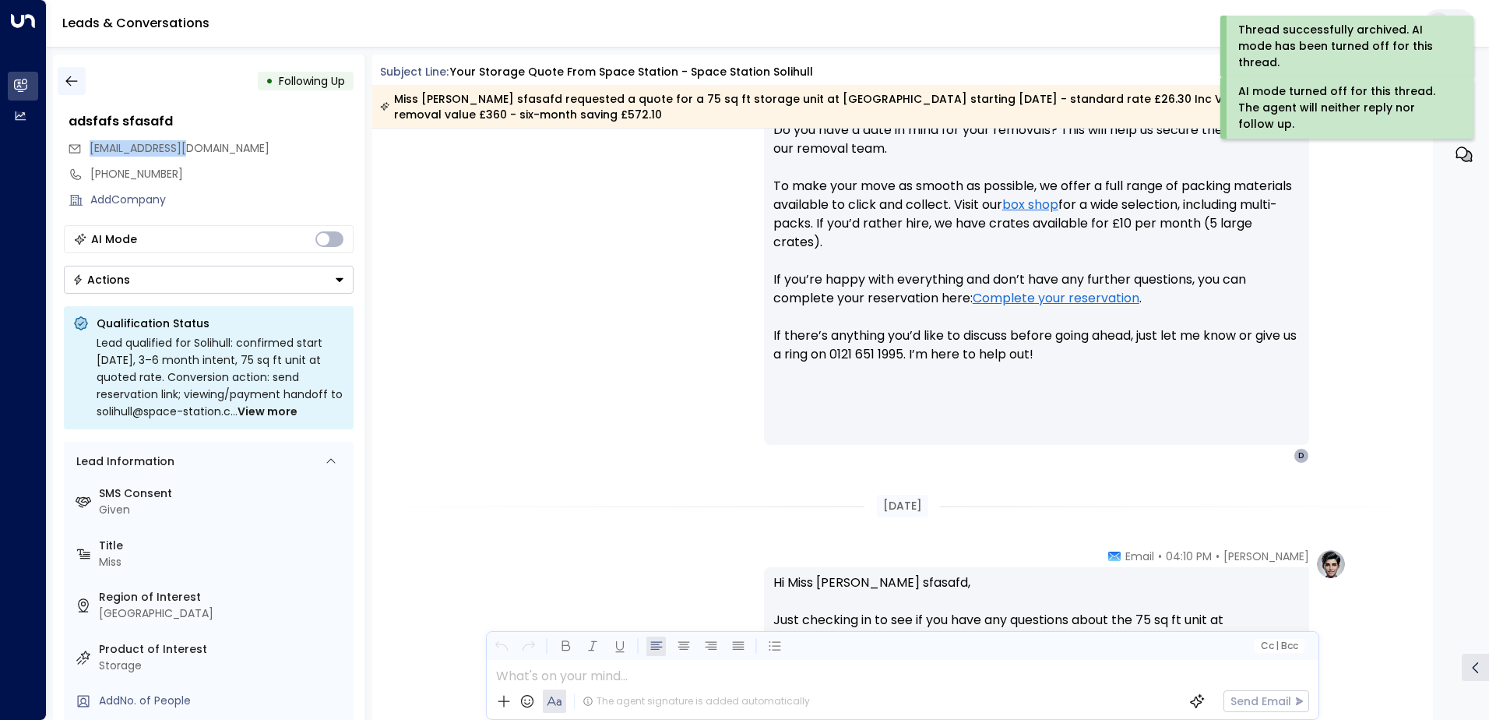
click at [65, 71] on button "button" at bounding box center [72, 81] width 28 height 28
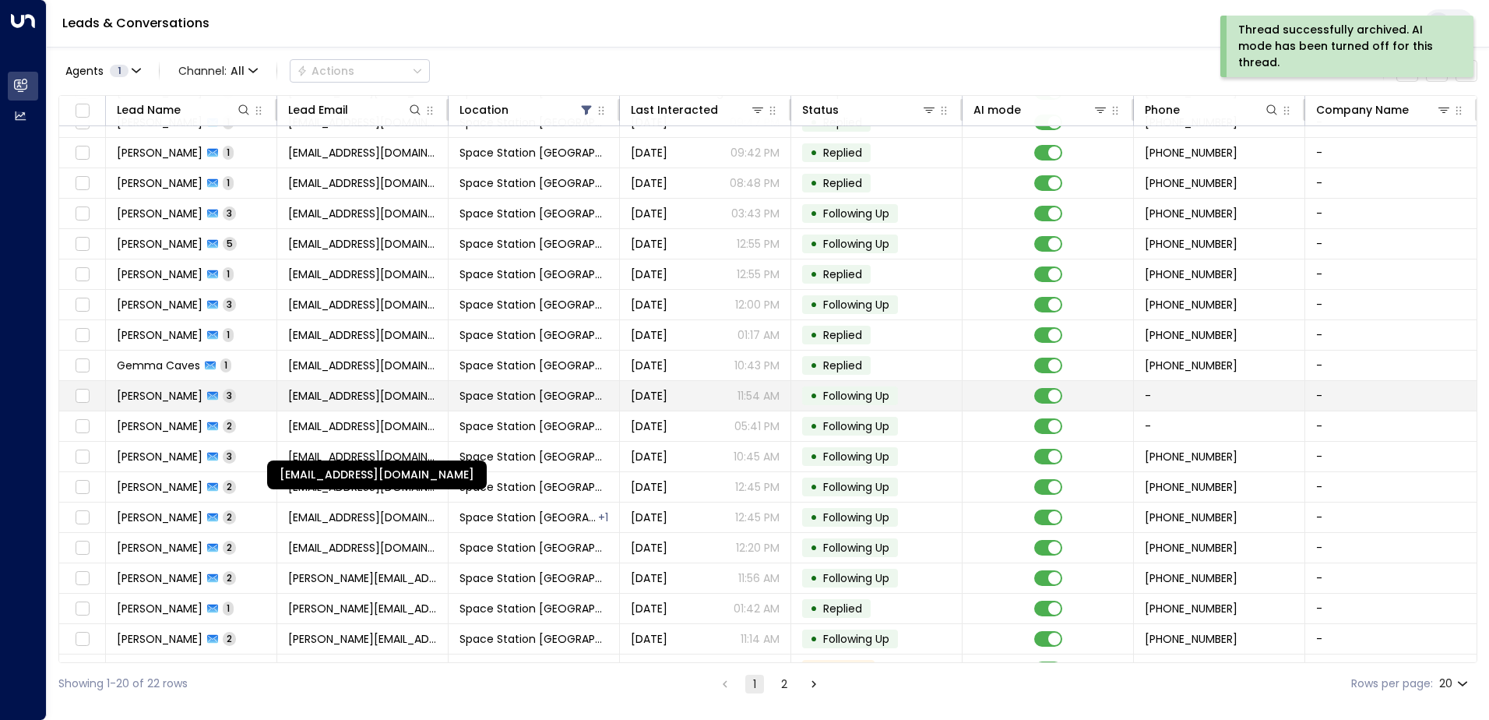
scroll to position [76, 0]
